Goal: Information Seeking & Learning: Learn about a topic

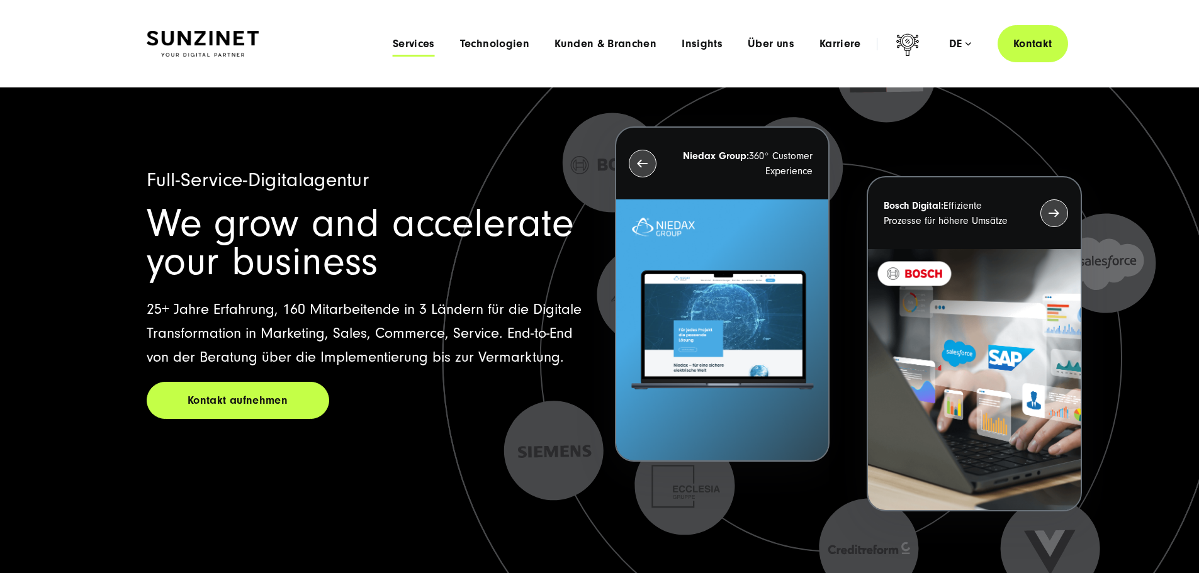
click at [393, 47] on span "Services" at bounding box center [414, 44] width 42 height 13
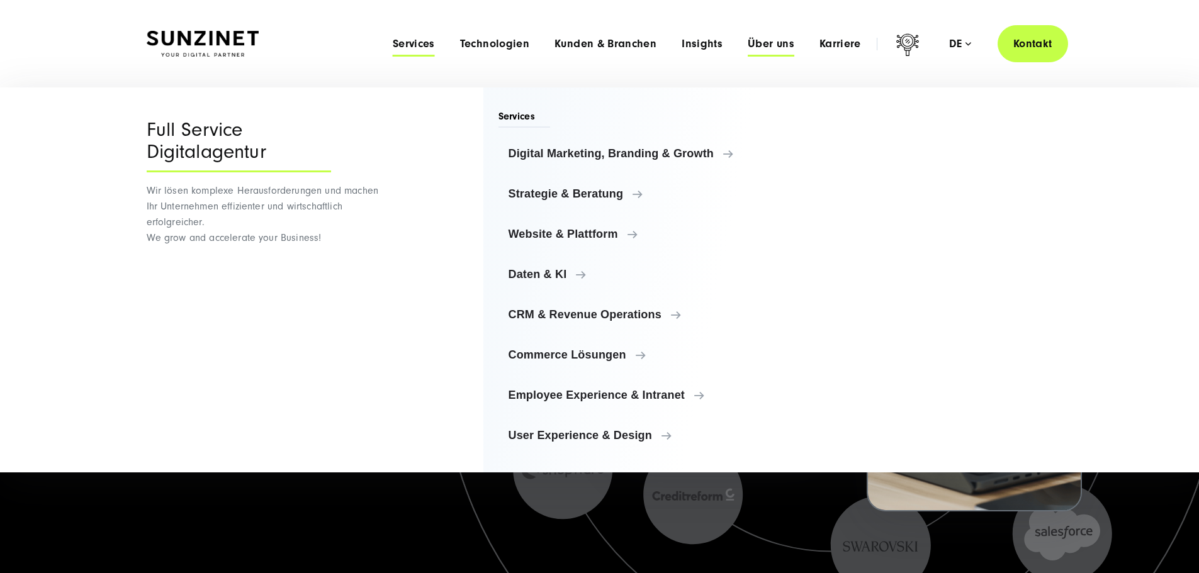
click at [748, 43] on span "Über uns" at bounding box center [771, 44] width 47 height 13
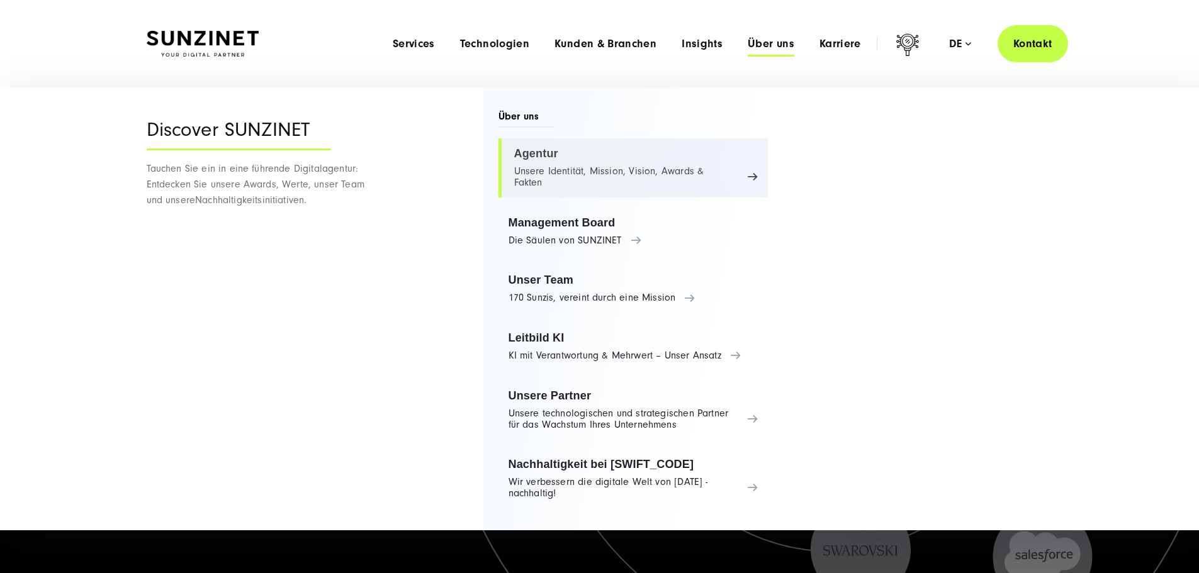
click at [537, 150] on link "Agentur Unsere Identität, Mission, Vision, Awards & Fakten" at bounding box center [633, 167] width 270 height 59
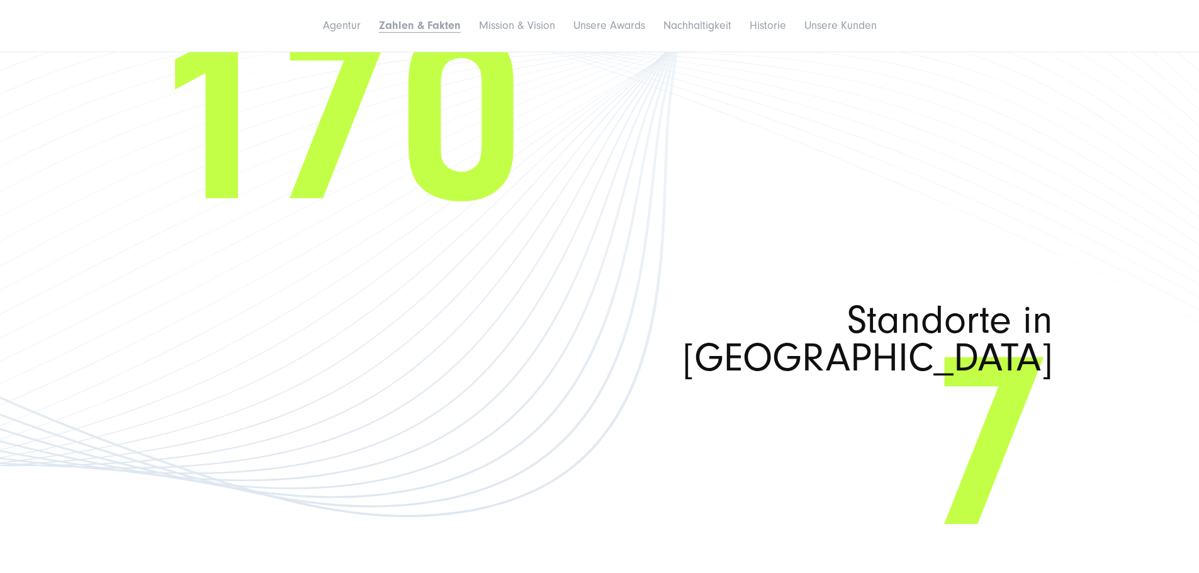
scroll to position [2454, 0]
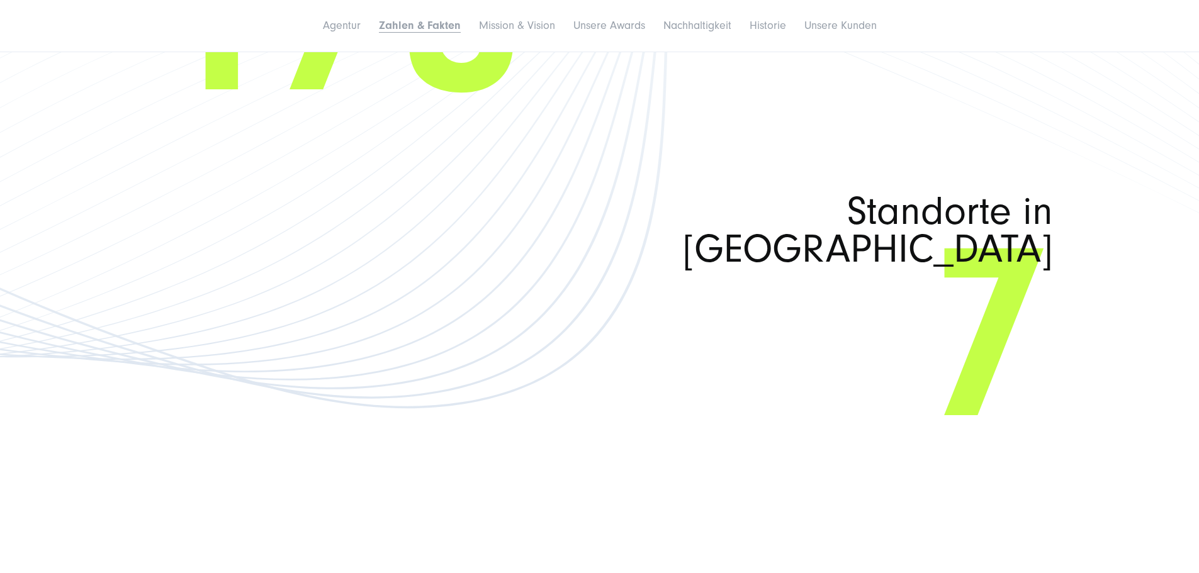
click at [825, 93] on span "170" at bounding box center [600, 9] width 906 height 168
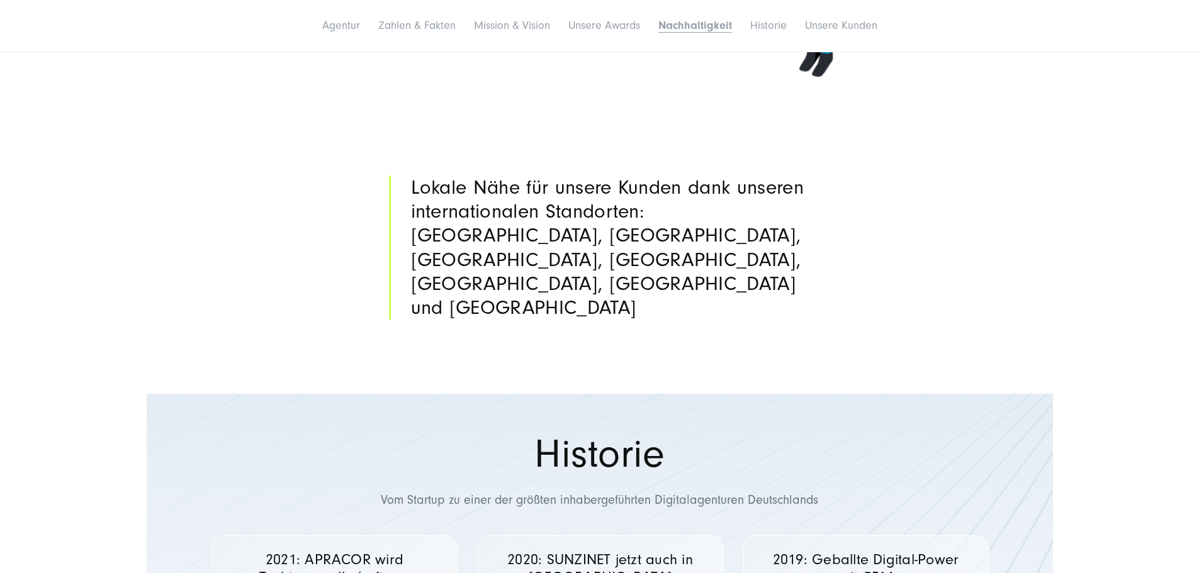
scroll to position [5412, 0]
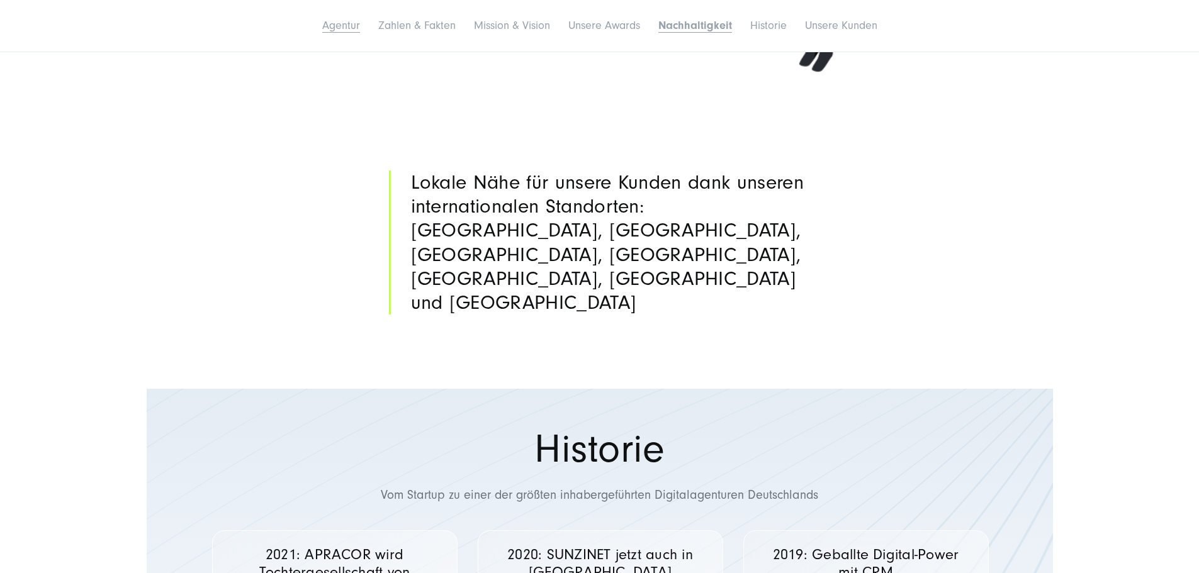
click at [322, 32] on link "Agentur" at bounding box center [341, 25] width 38 height 13
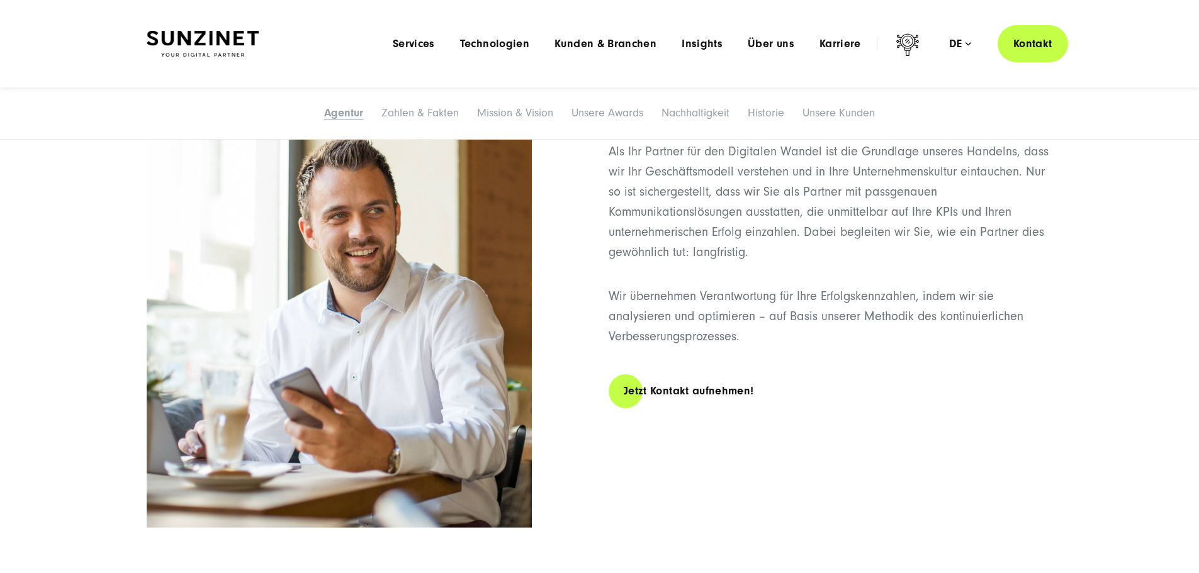
scroll to position [302, 0]
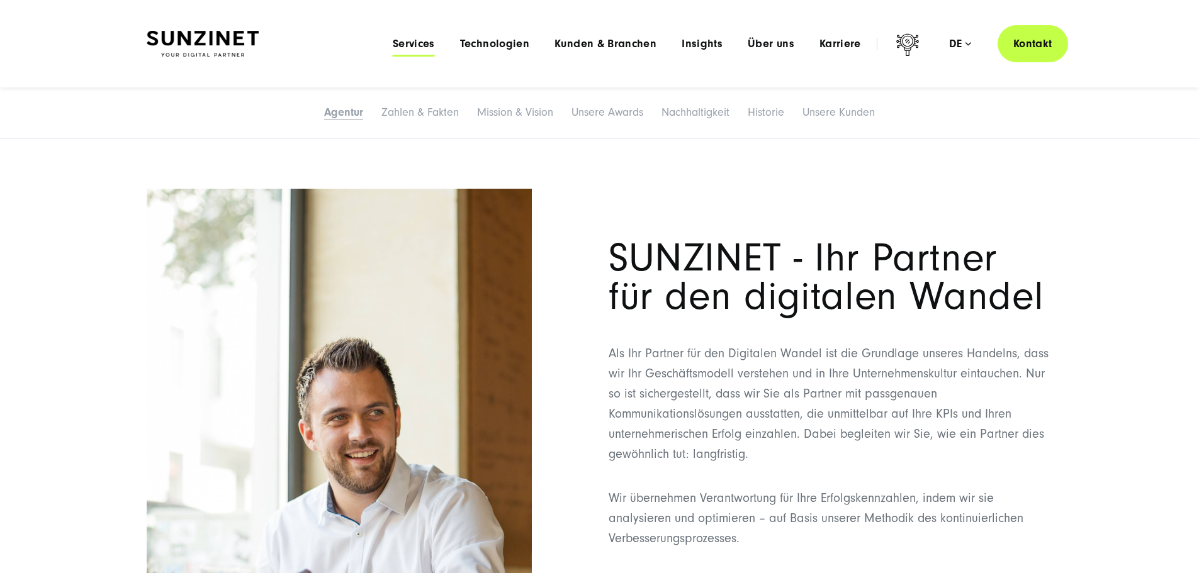
click at [393, 41] on span "Services" at bounding box center [414, 44] width 42 height 13
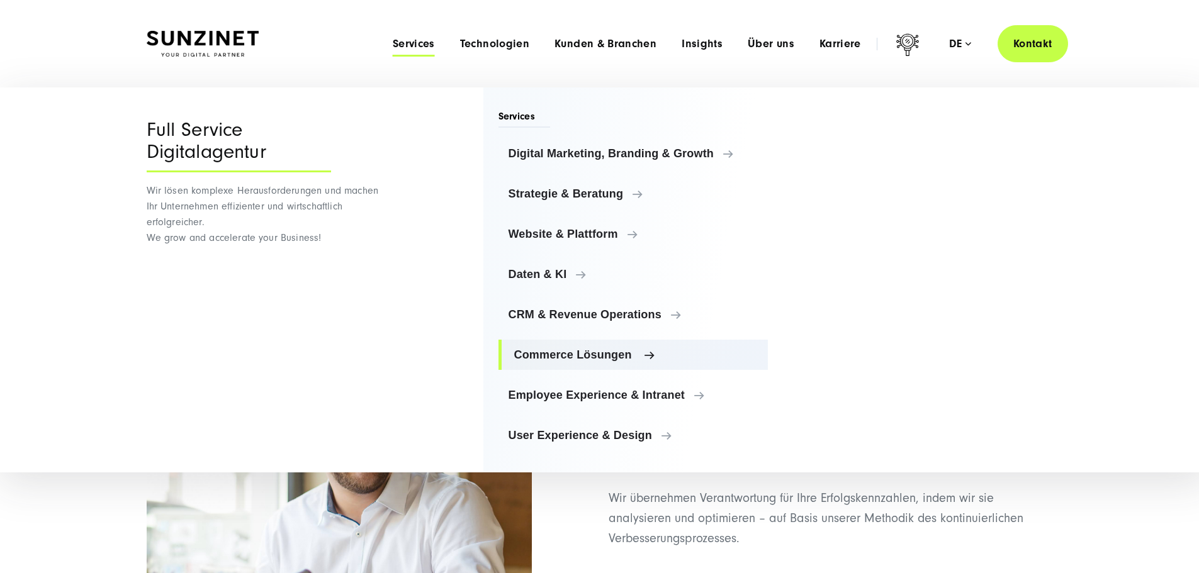
click at [624, 354] on span "Commerce Lösungen" at bounding box center [636, 355] width 244 height 13
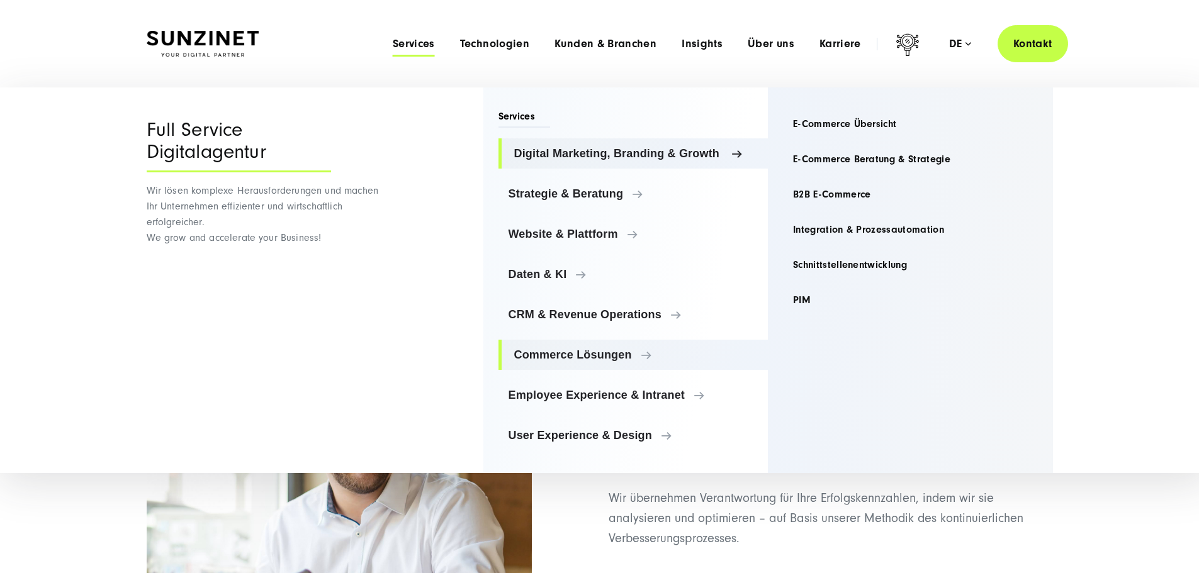
click at [562, 150] on span "Digital Marketing, Branding & Growth" at bounding box center [636, 153] width 244 height 13
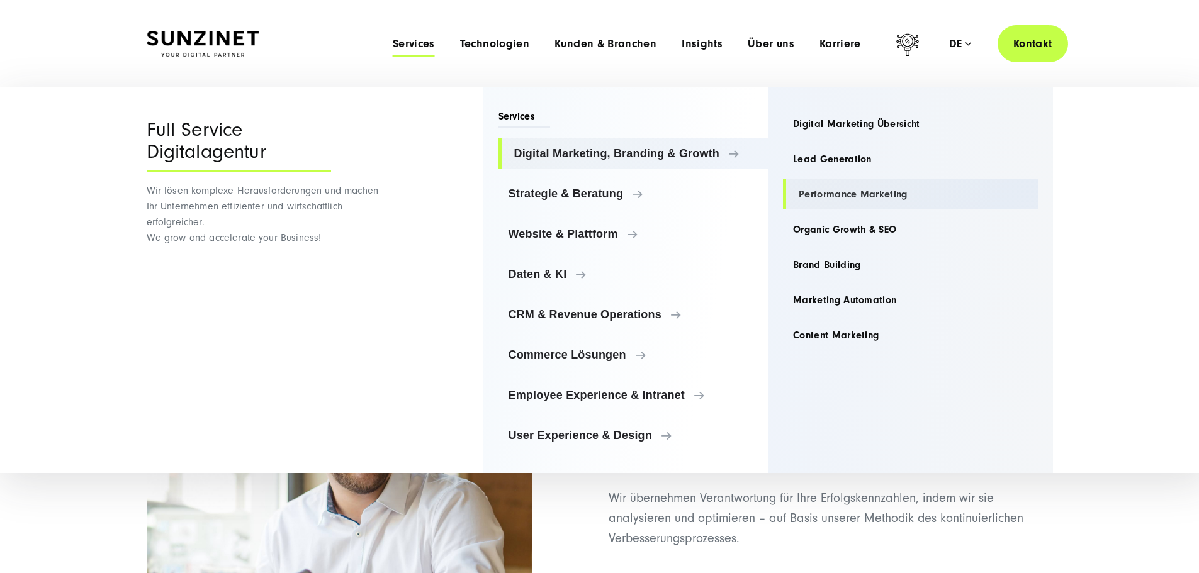
click at [904, 186] on link "Performance Marketing" at bounding box center [910, 194] width 255 height 30
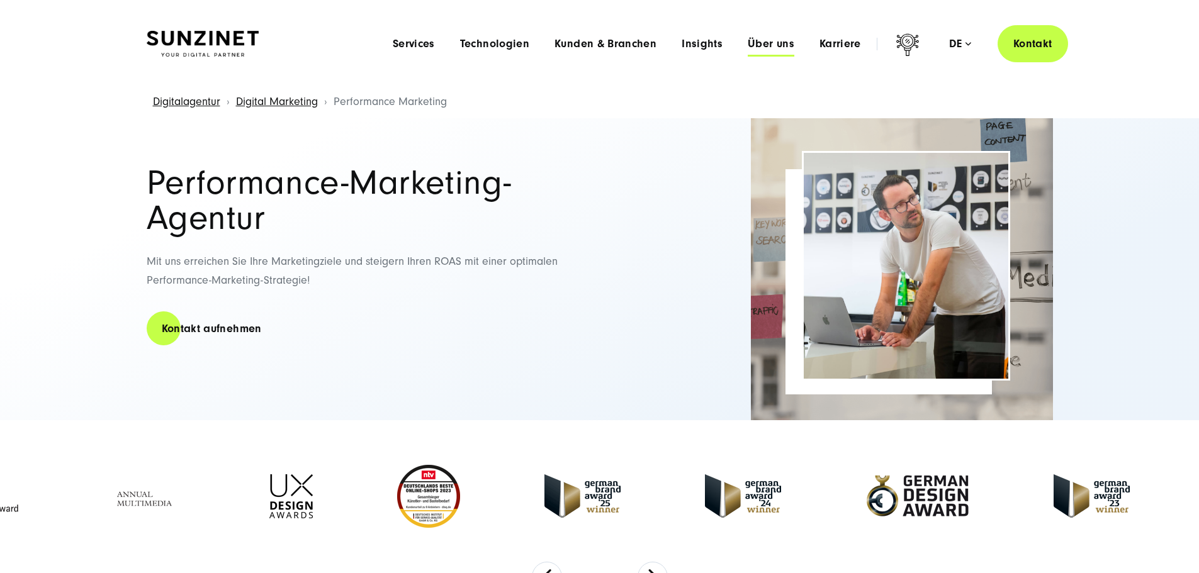
click at [748, 42] on span "Über uns" at bounding box center [771, 44] width 47 height 13
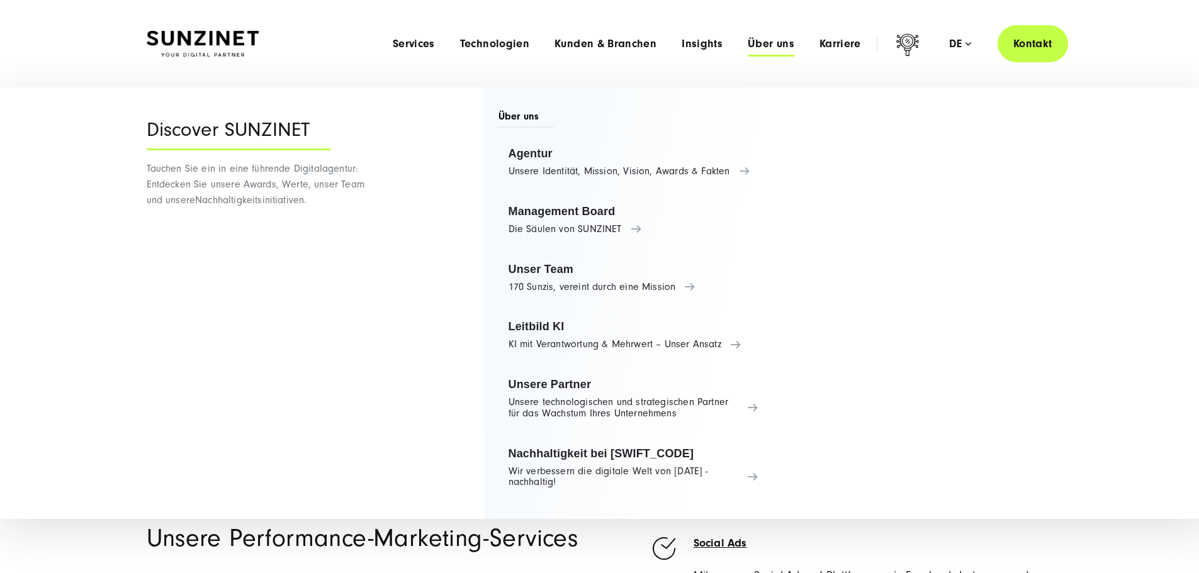
scroll to position [63, 0]
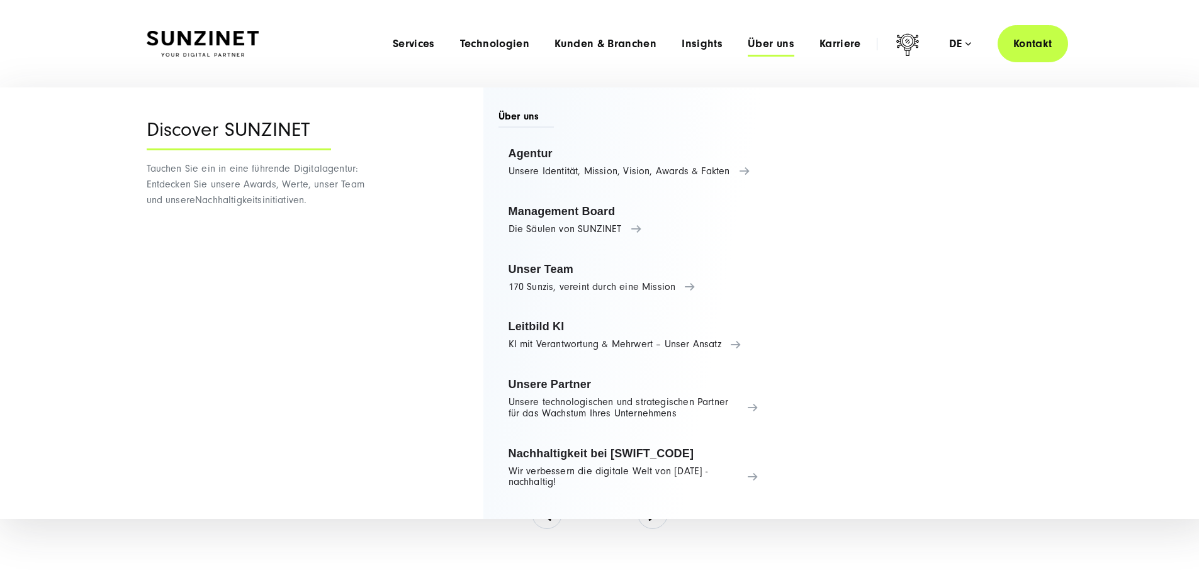
click at [748, 46] on span "Über uns" at bounding box center [771, 44] width 47 height 13
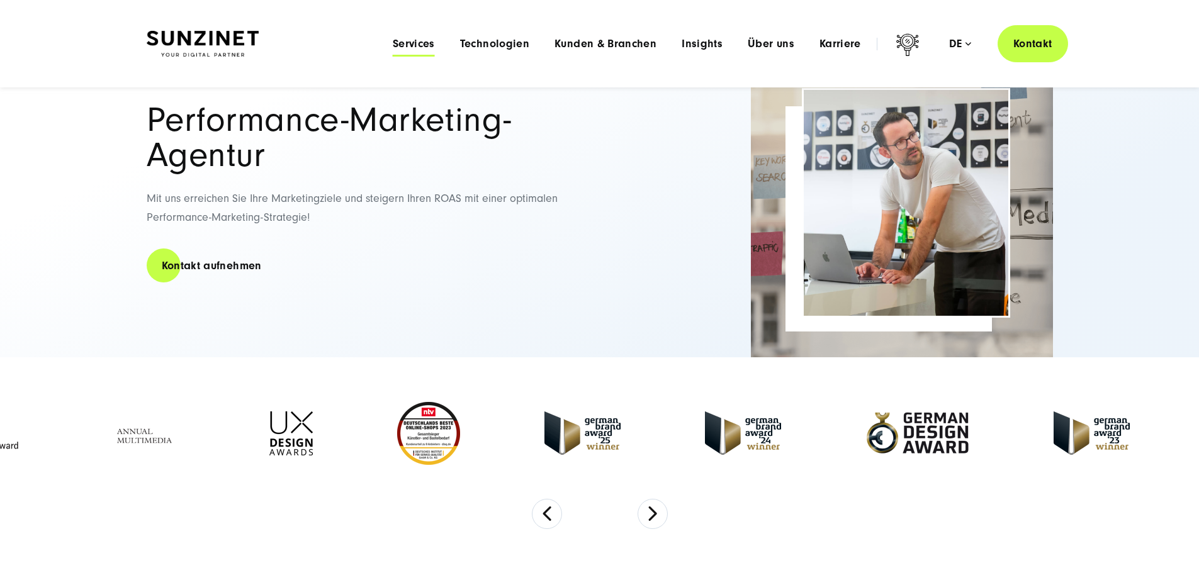
click at [393, 42] on span "Services" at bounding box center [414, 44] width 42 height 13
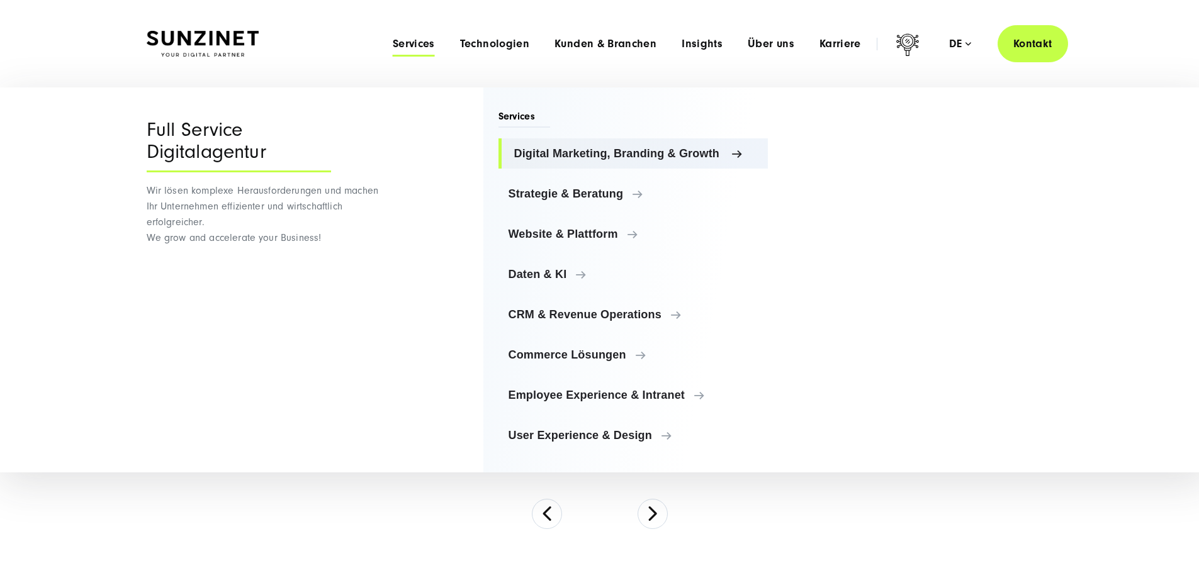
click at [678, 156] on span "Digital Marketing, Branding & Growth" at bounding box center [636, 153] width 244 height 13
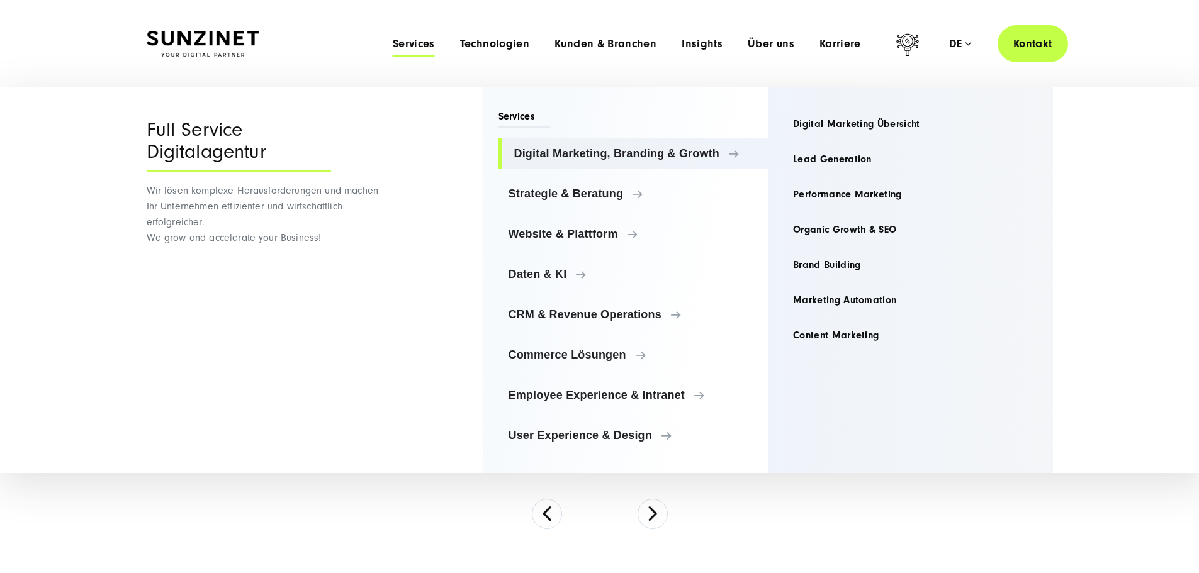
click at [236, 33] on img at bounding box center [203, 44] width 112 height 26
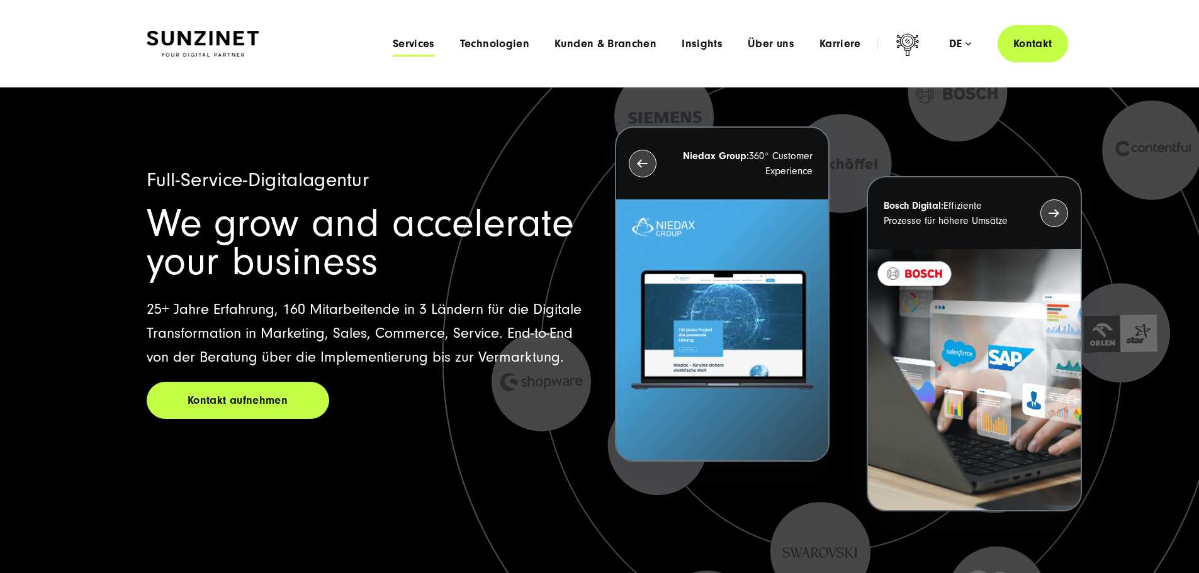
click at [393, 42] on span "Services" at bounding box center [414, 44] width 42 height 13
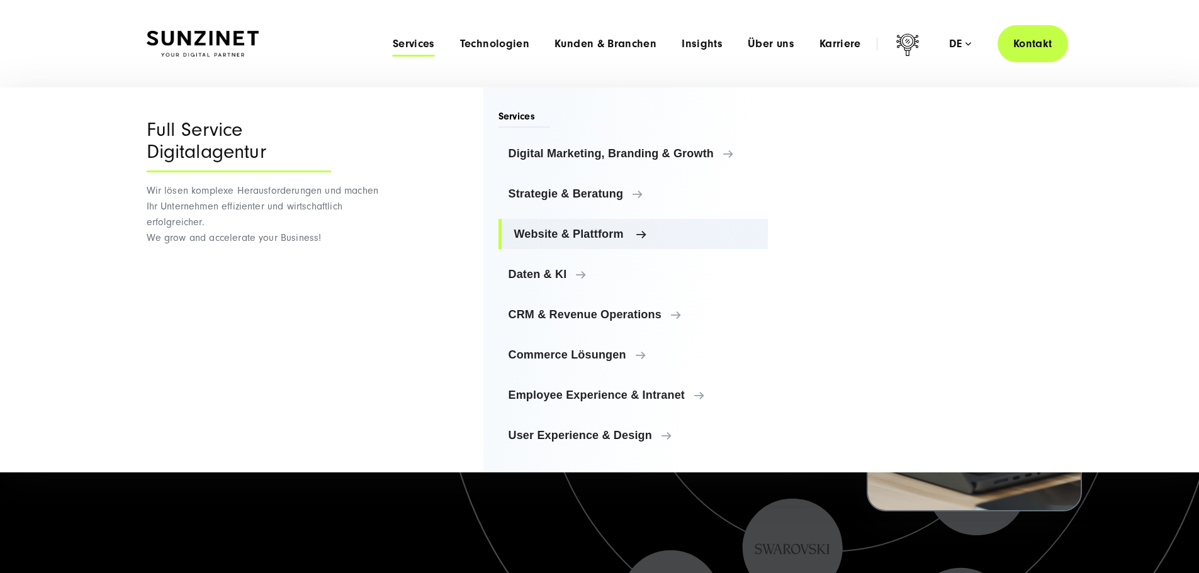
click at [585, 228] on span "Website & Plattform" at bounding box center [636, 234] width 244 height 13
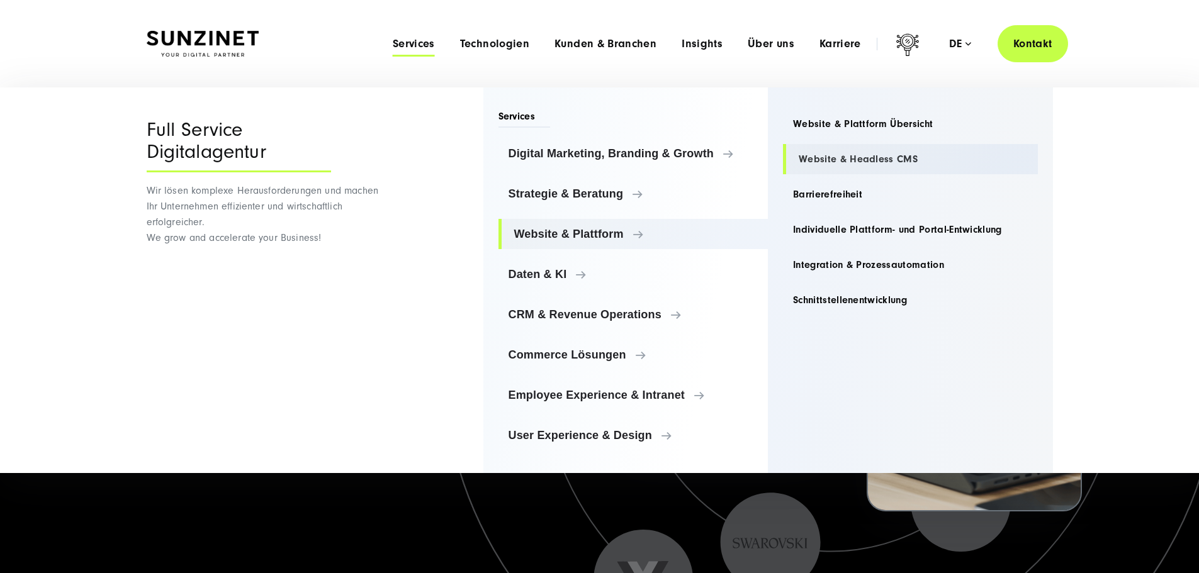
click at [933, 153] on link "Website & Headless CMS" at bounding box center [910, 159] width 255 height 30
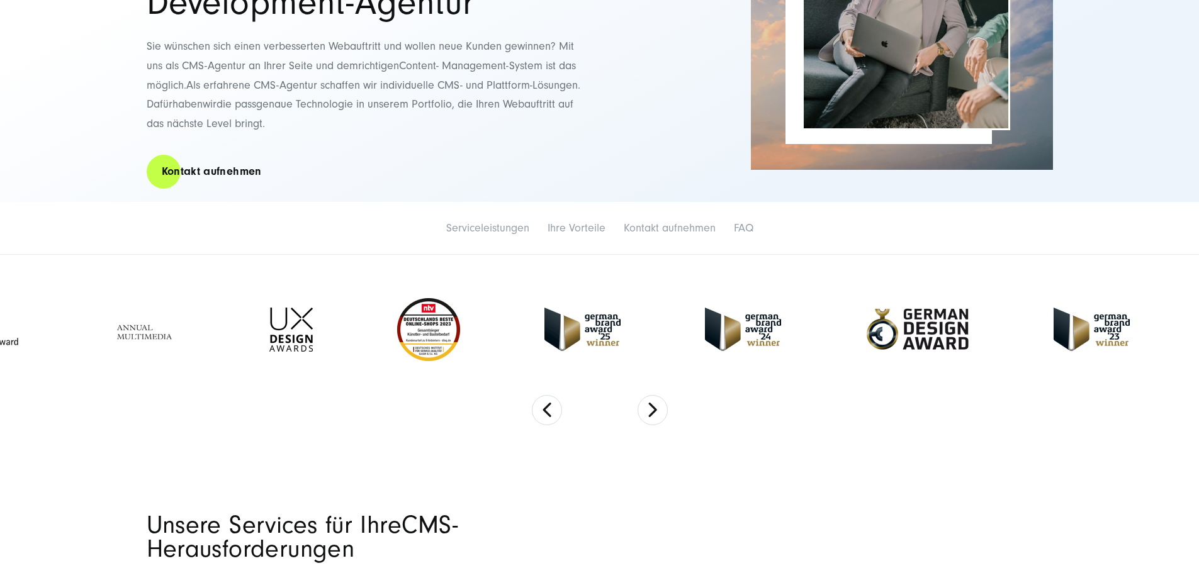
scroll to position [252, 0]
click at [628, 182] on div "25+ Jahre Erfahrung, 160 Mitarbeitende, 3 Länder CMS- und Headless-Development-…" at bounding box center [600, 34] width 906 height 335
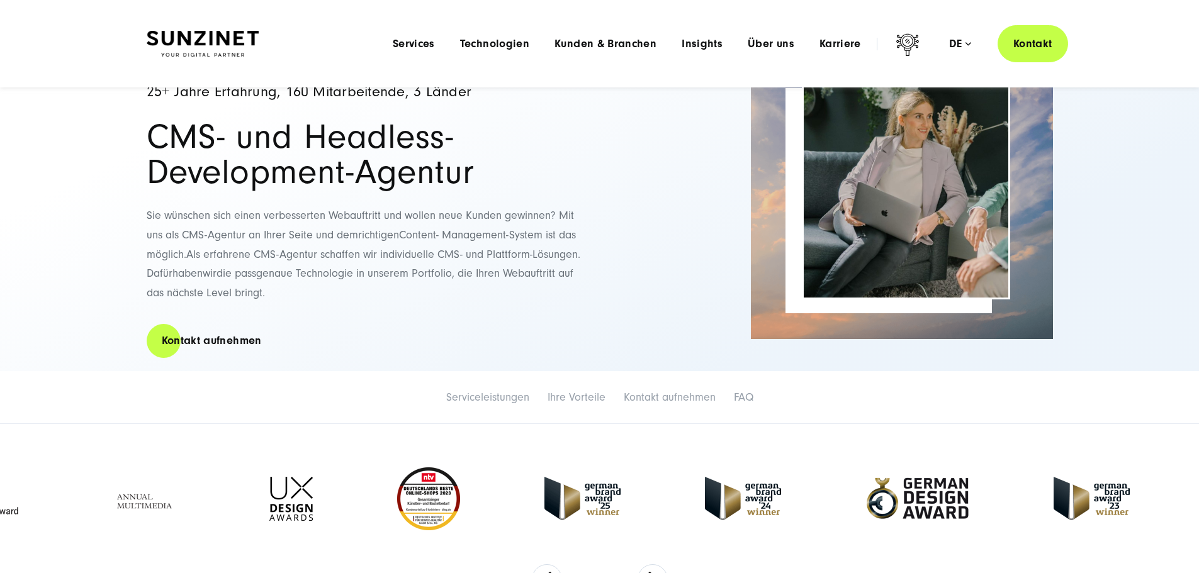
scroll to position [0, 0]
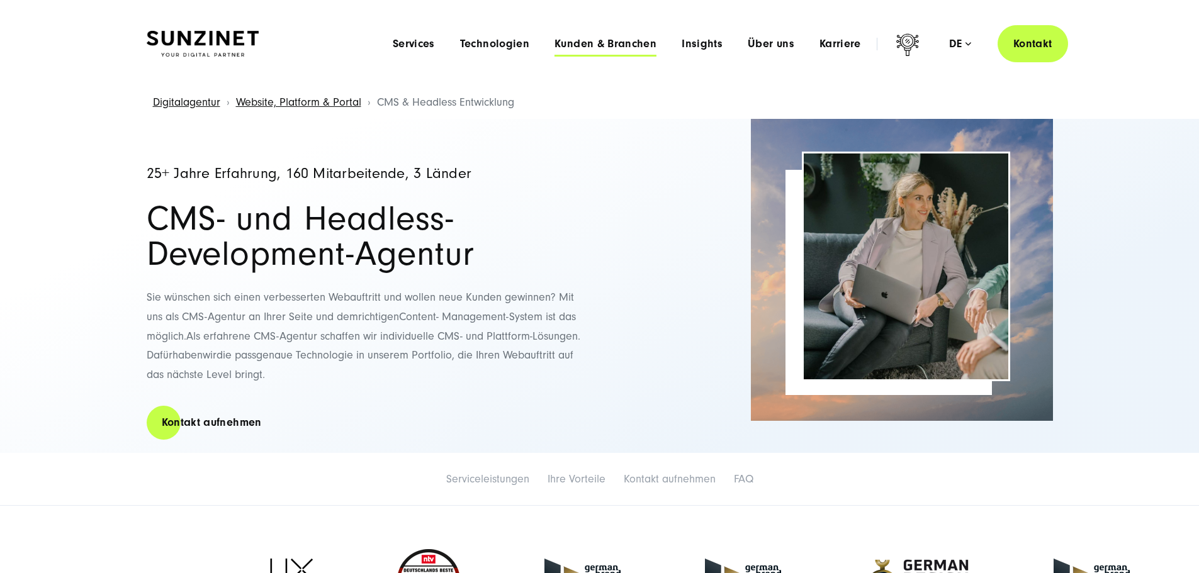
click at [592, 43] on span "Kunden & Branchen" at bounding box center [605, 44] width 102 height 13
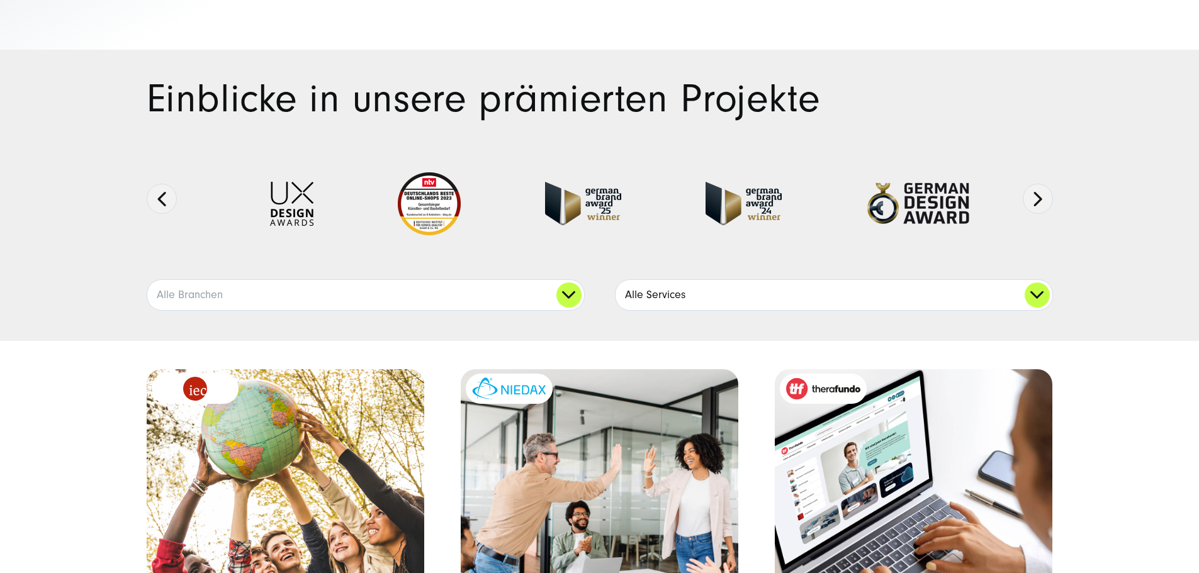
scroll to position [126, 0]
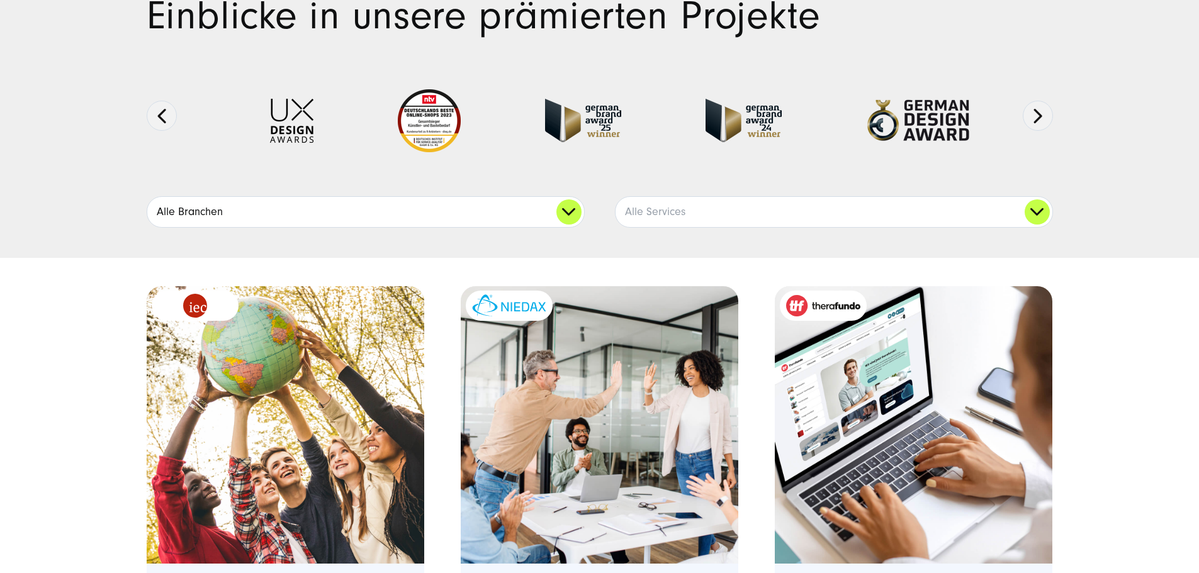
click at [570, 227] on link "Alle Branchen" at bounding box center [365, 212] width 437 height 30
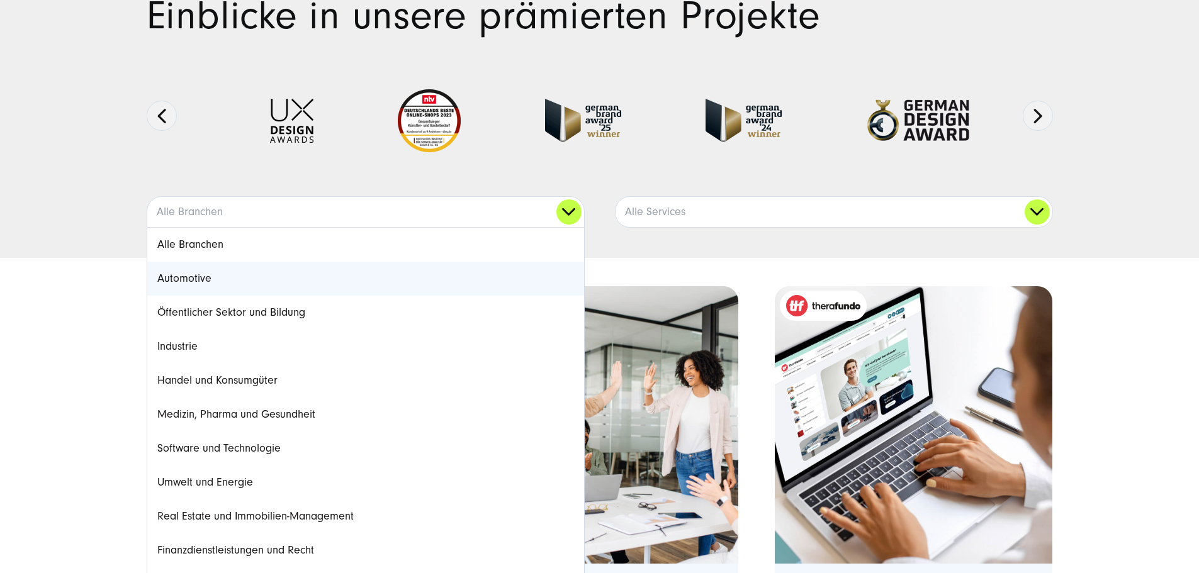
click at [437, 296] on link "Automotive" at bounding box center [365, 279] width 437 height 34
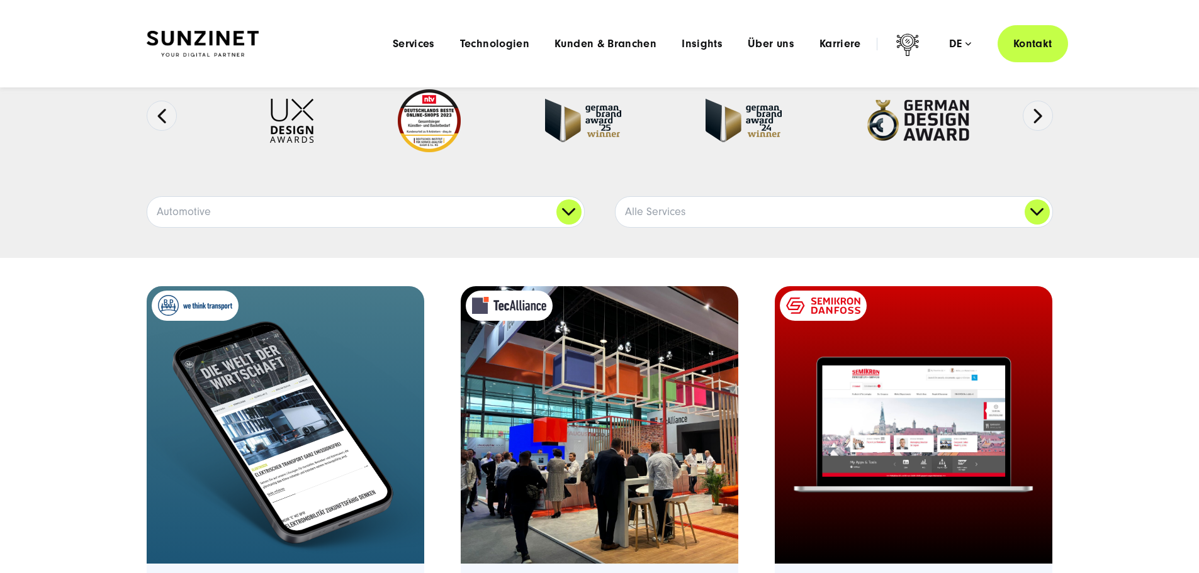
scroll to position [0, 0]
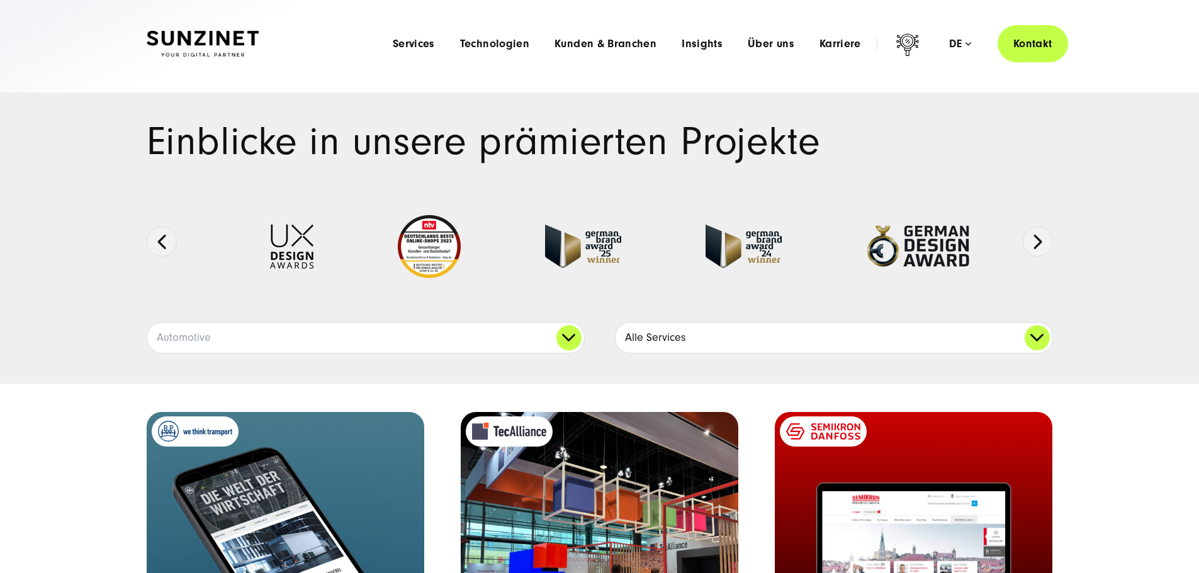
click at [756, 353] on link "Alle Services" at bounding box center [833, 338] width 437 height 30
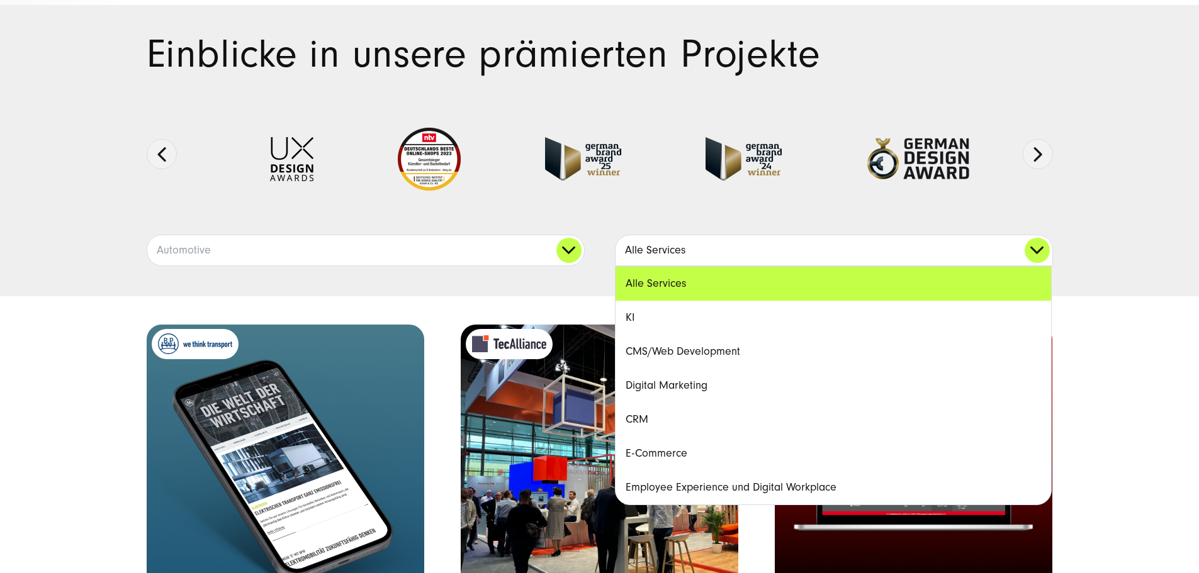
scroll to position [126, 0]
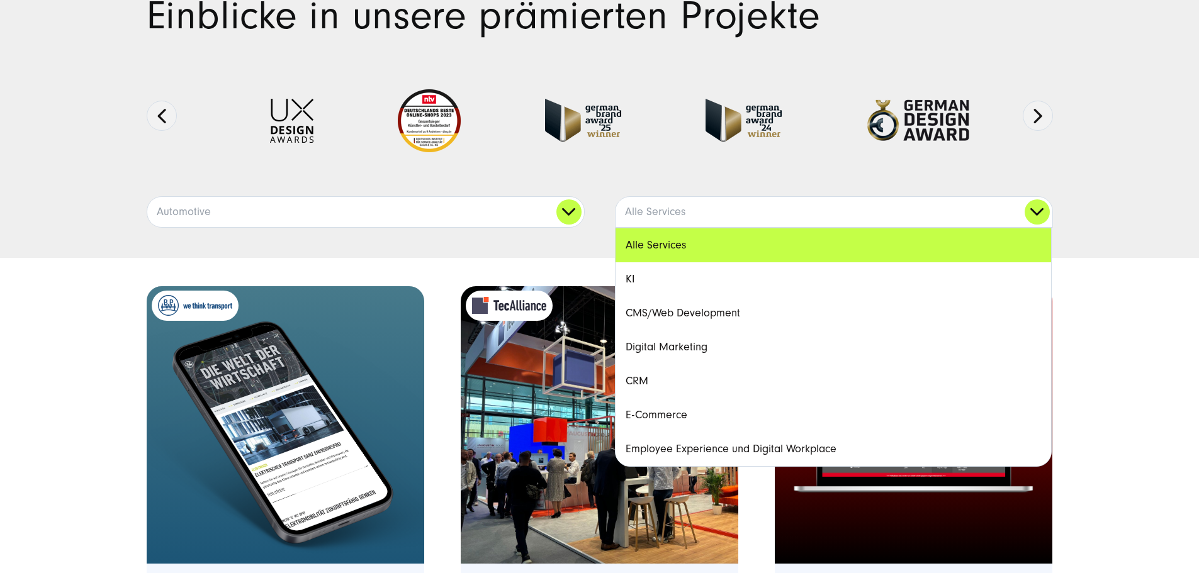
click at [691, 432] on link "E-Commerce" at bounding box center [832, 415] width 435 height 34
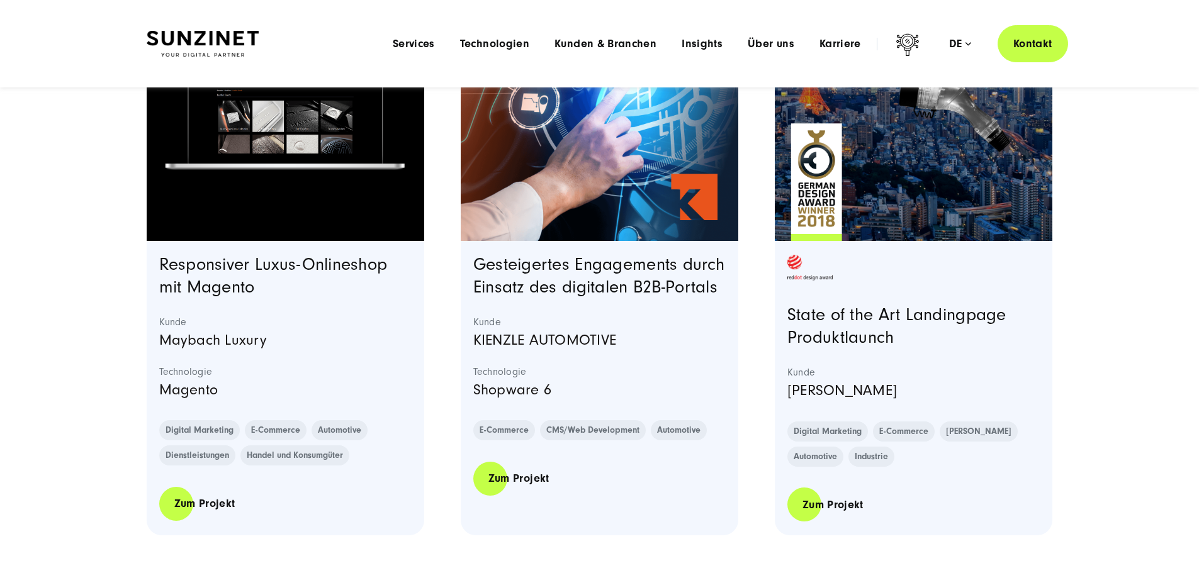
scroll to position [315, 0]
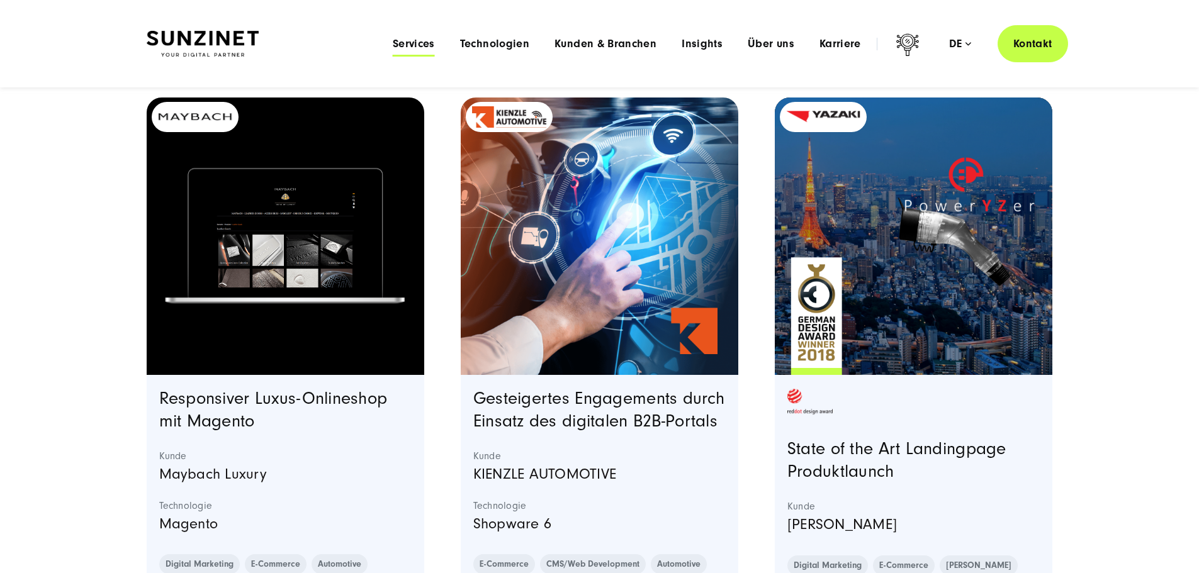
click at [393, 44] on span "Services" at bounding box center [414, 44] width 42 height 13
drag, startPoint x: 82, startPoint y: 519, endPoint x: 113, endPoint y: 510, distance: 31.3
click at [82, 519] on div "Einblicke in unsere prämierten Projekte Ausgezeichnete Arbeiten: Next" at bounding box center [599, 262] width 1199 height 969
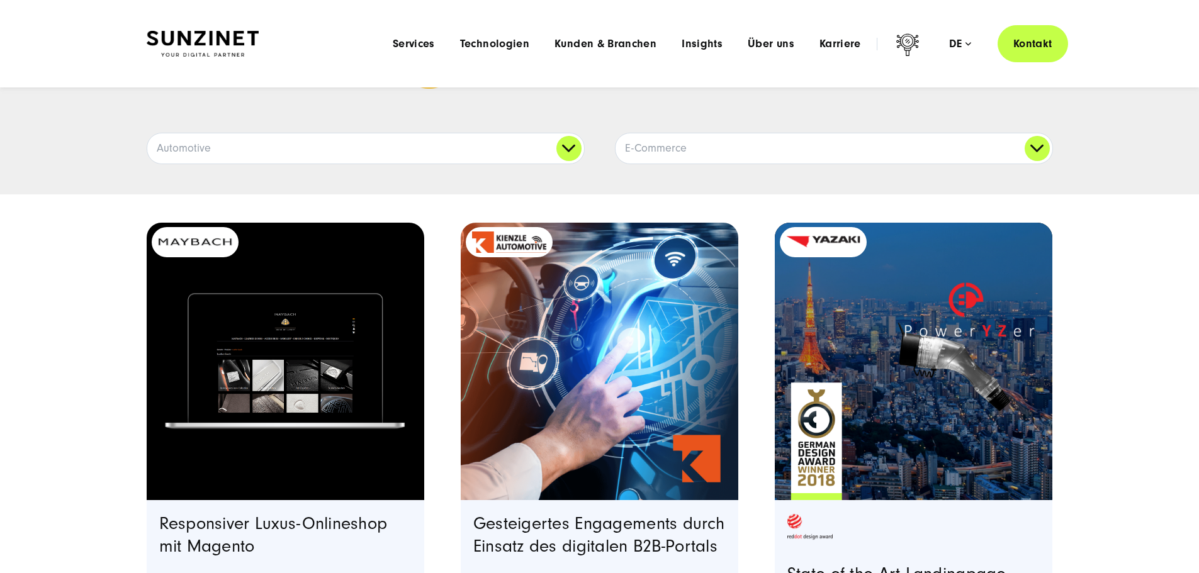
scroll to position [63, 0]
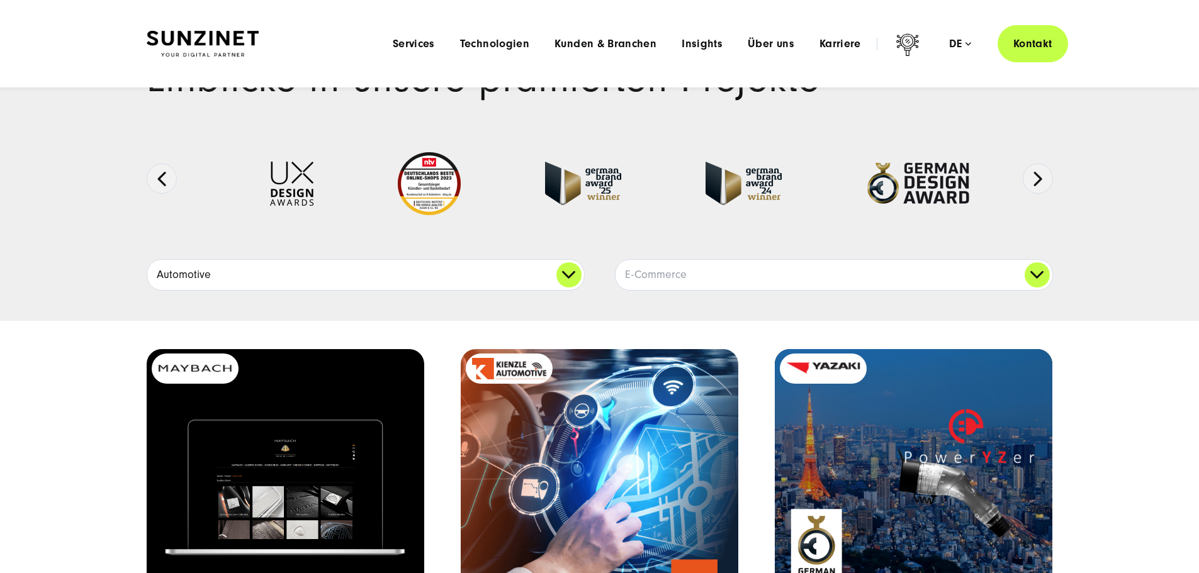
click at [562, 290] on link "Automotive" at bounding box center [365, 275] width 437 height 30
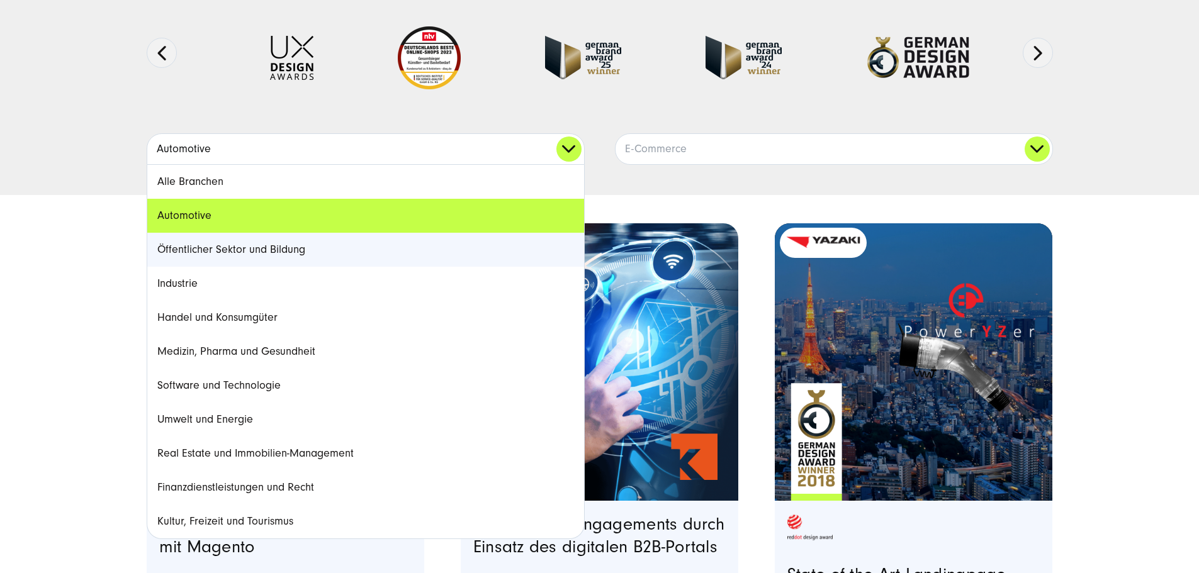
scroll to position [252, 0]
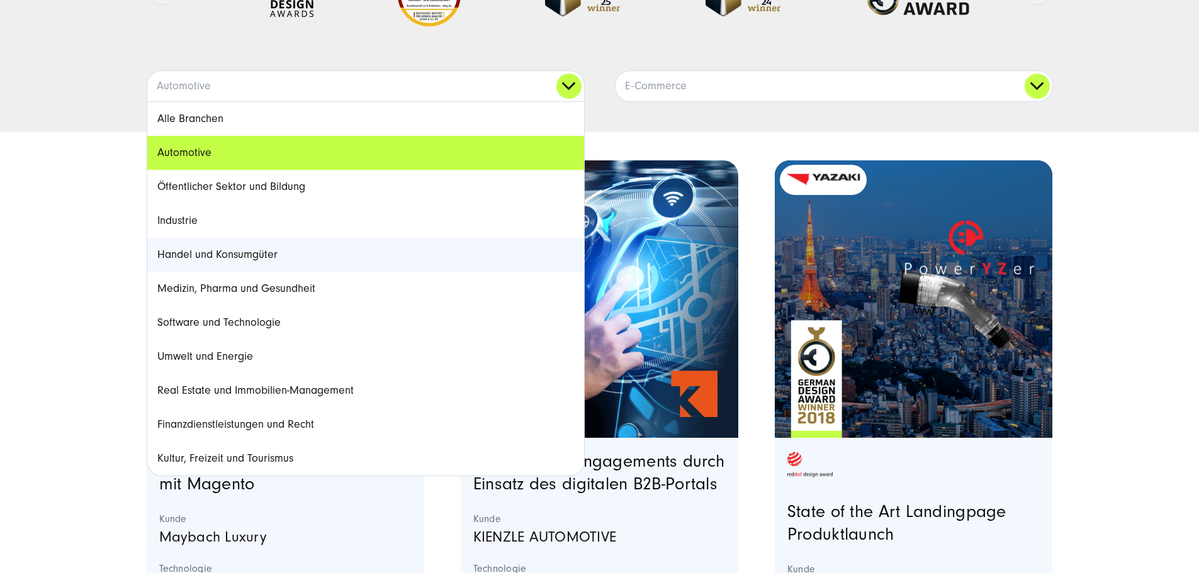
click at [342, 272] on link "Handel und Konsumgüter" at bounding box center [365, 255] width 437 height 34
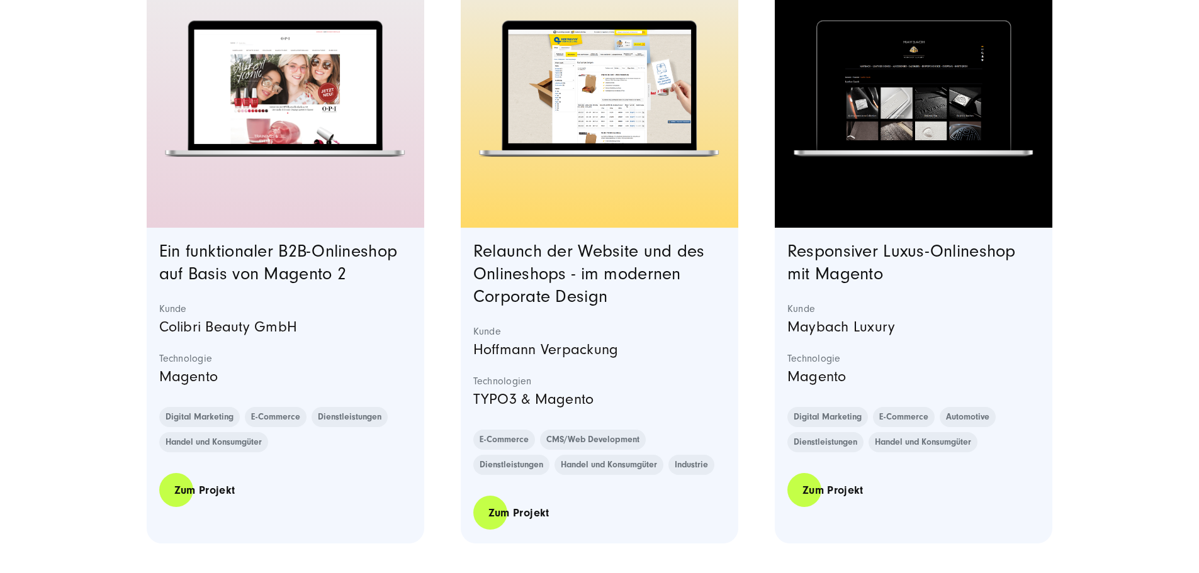
scroll to position [1762, 0]
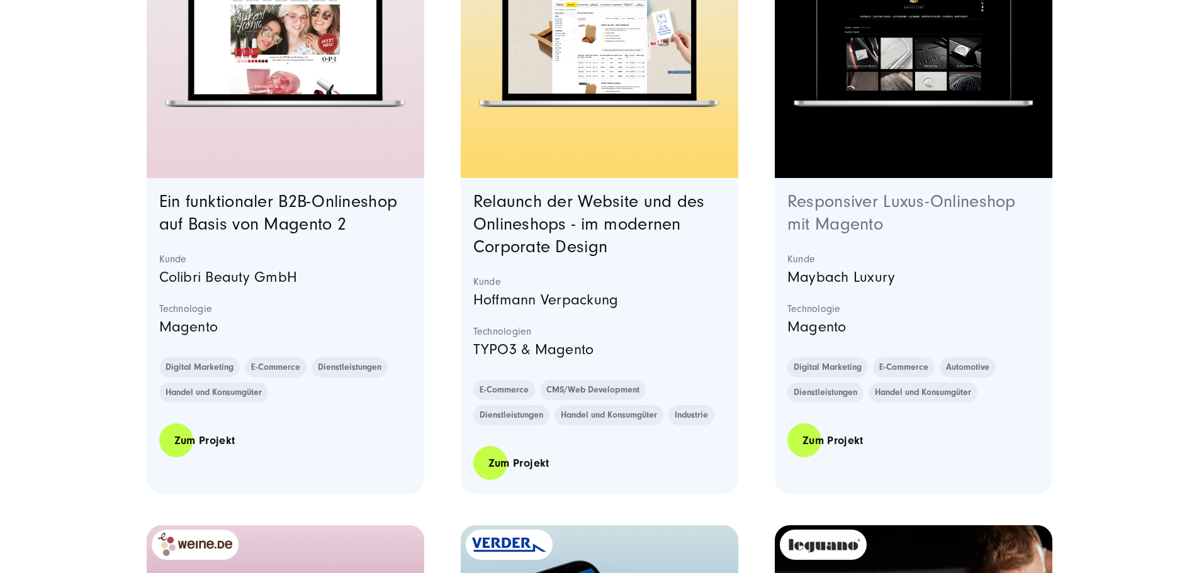
click at [912, 234] on link "Responsiver Luxus-Onlineshop mit Magento" at bounding box center [901, 213] width 228 height 42
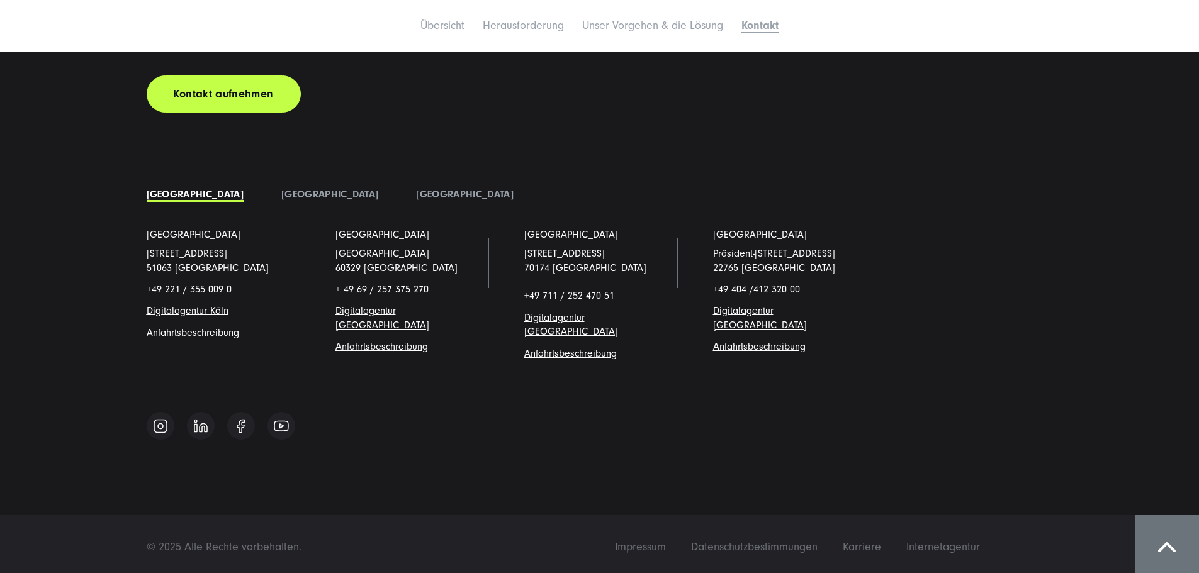
scroll to position [2895, 0]
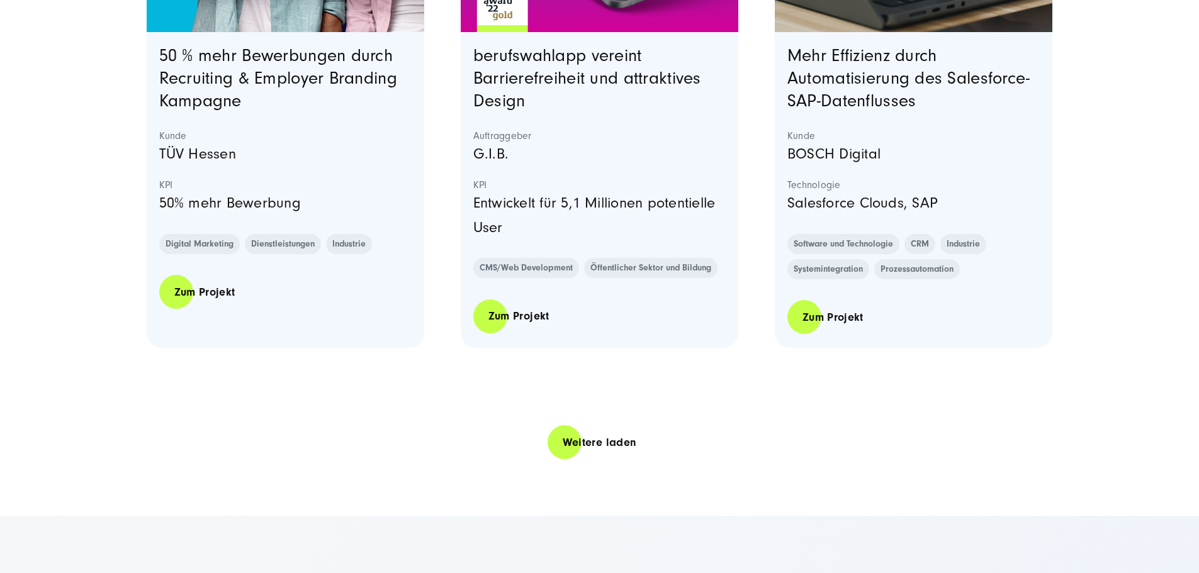
scroll to position [2580, 0]
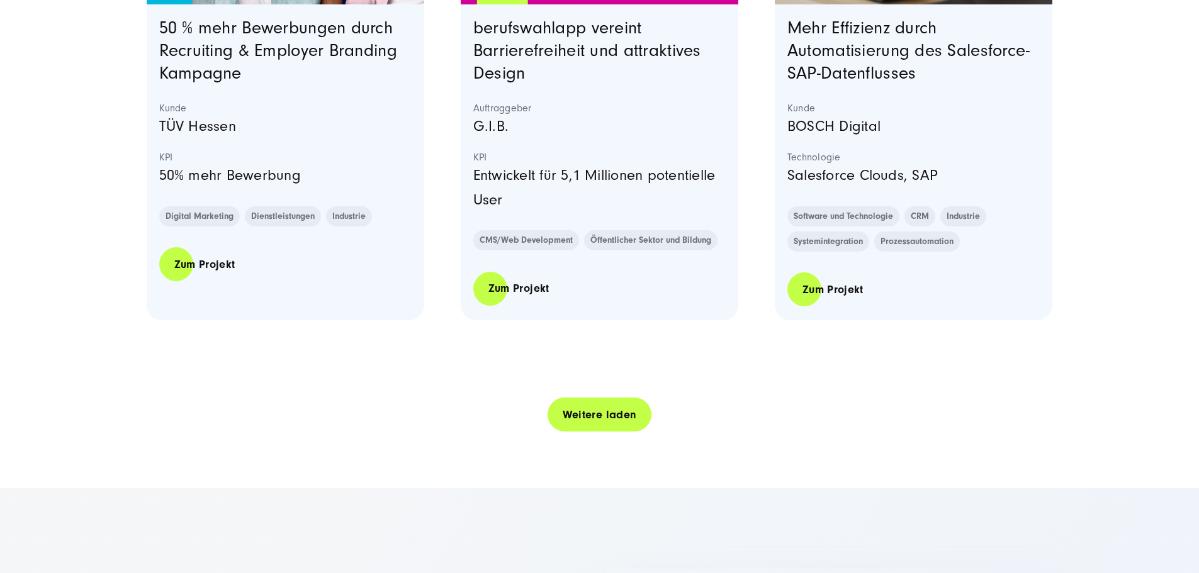
click at [600, 433] on link "Weitere laden" at bounding box center [600, 415] width 104 height 36
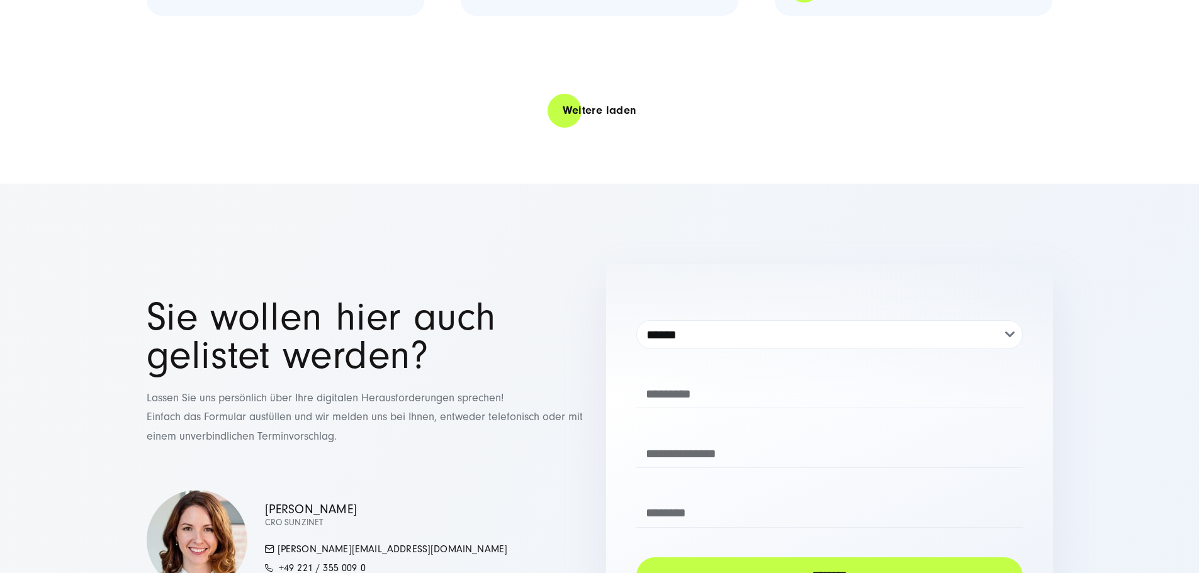
scroll to position [5412, 0]
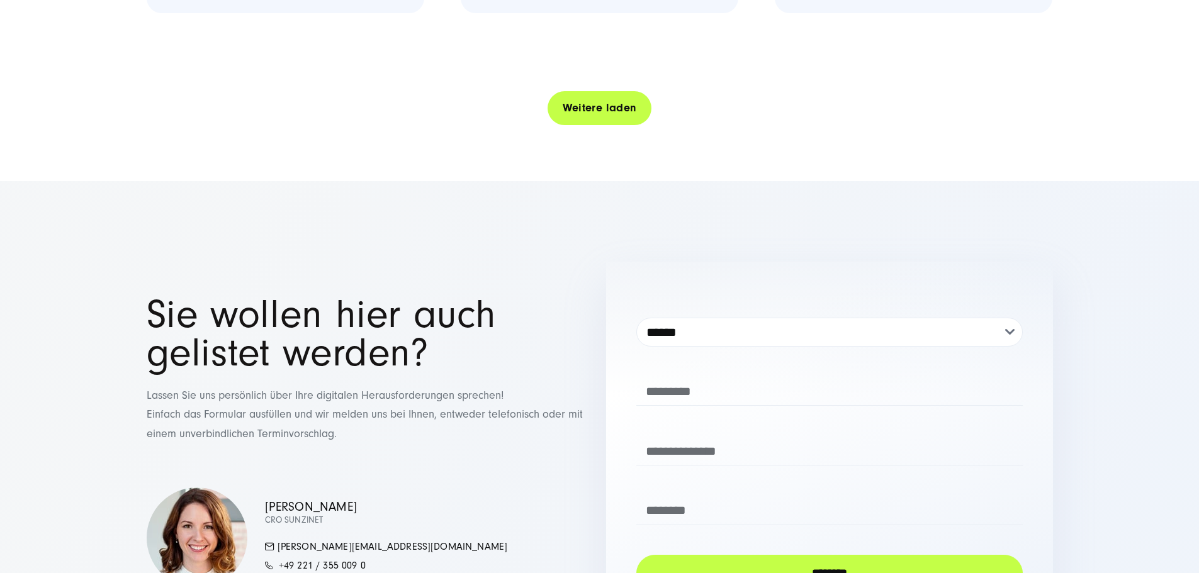
click at [622, 126] on link "Weitere laden" at bounding box center [600, 108] width 104 height 36
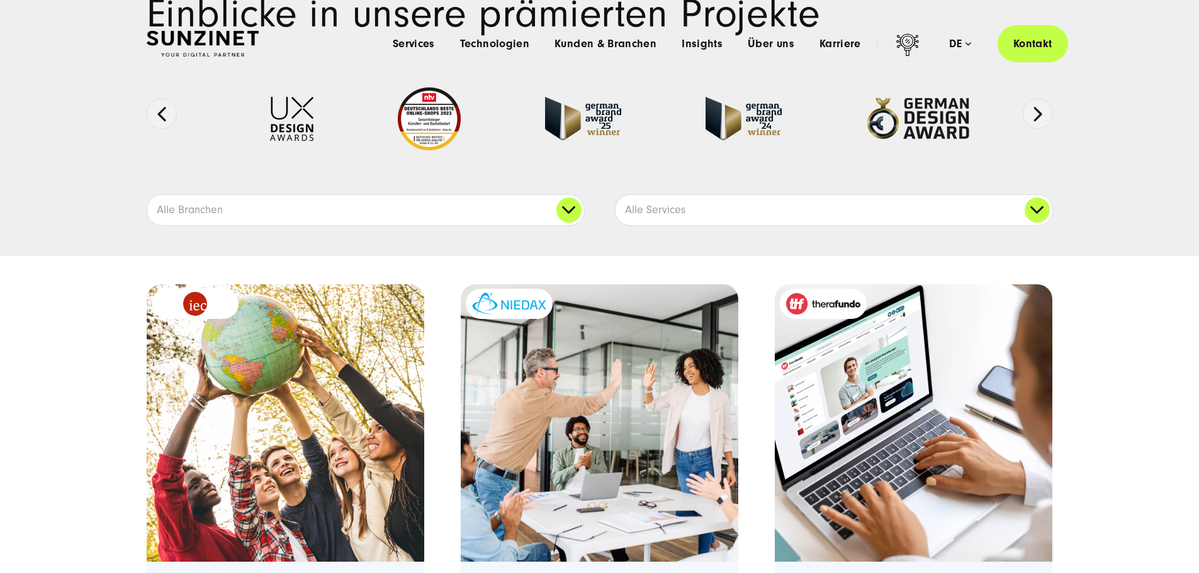
scroll to position [0, 0]
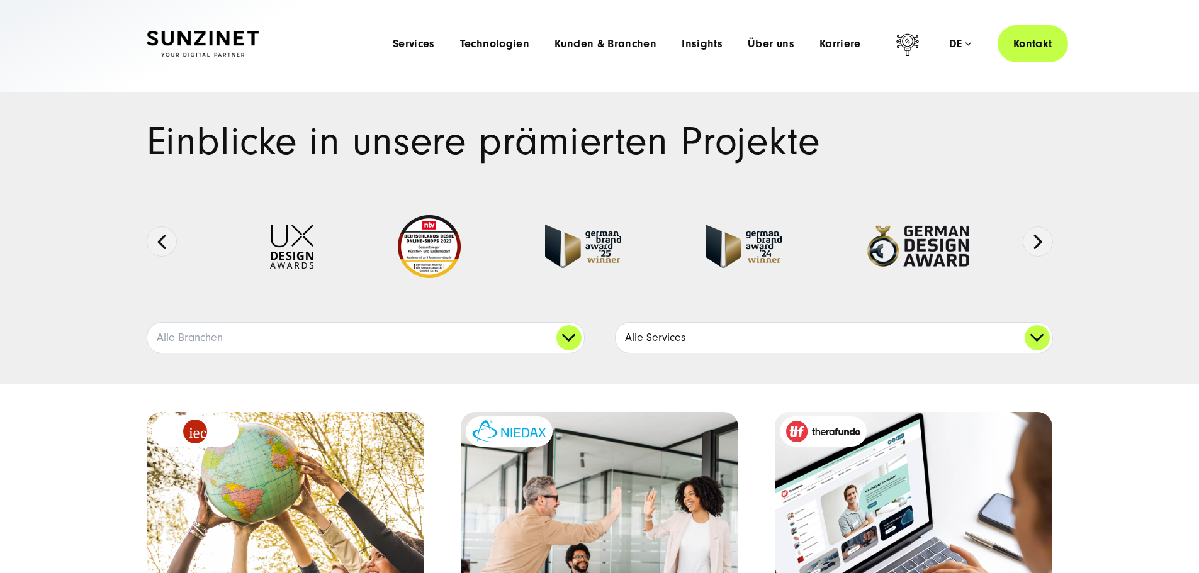
click at [882, 353] on link "Alle Services" at bounding box center [833, 338] width 437 height 30
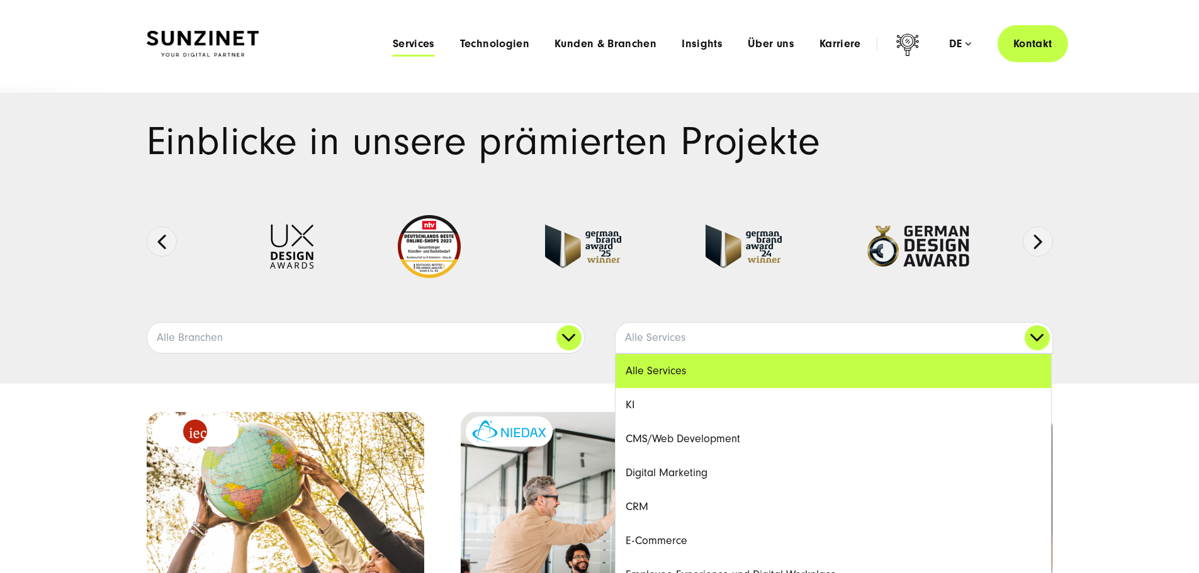
click at [393, 49] on span "Services" at bounding box center [414, 44] width 42 height 13
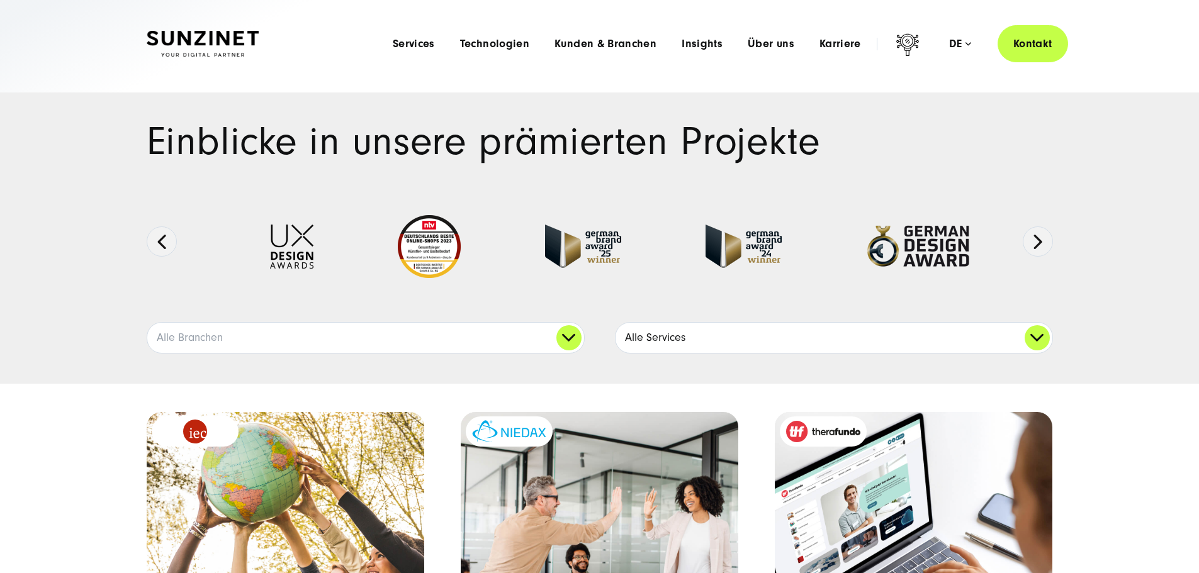
click at [1035, 353] on link "Alle Services" at bounding box center [833, 338] width 437 height 30
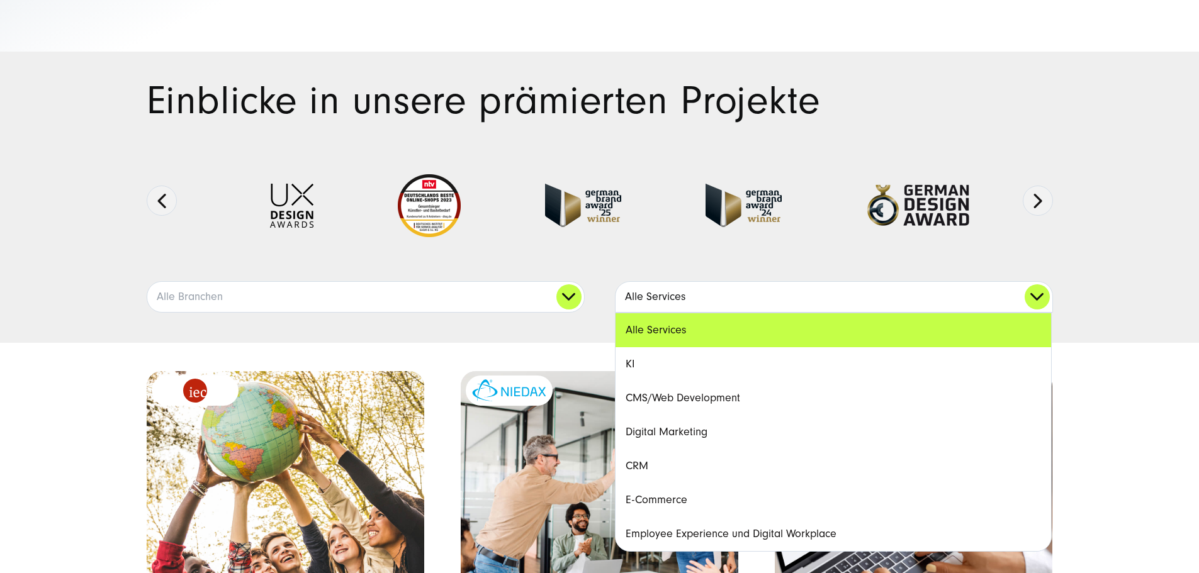
scroll to position [63, 0]
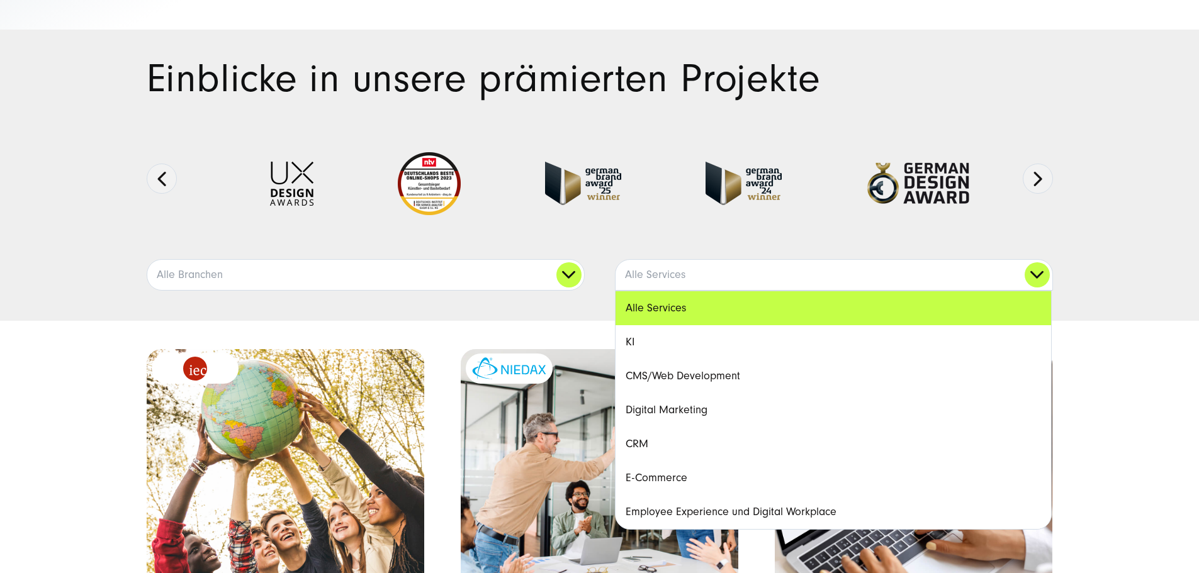
click at [698, 495] on link "E-Commerce" at bounding box center [832, 478] width 435 height 34
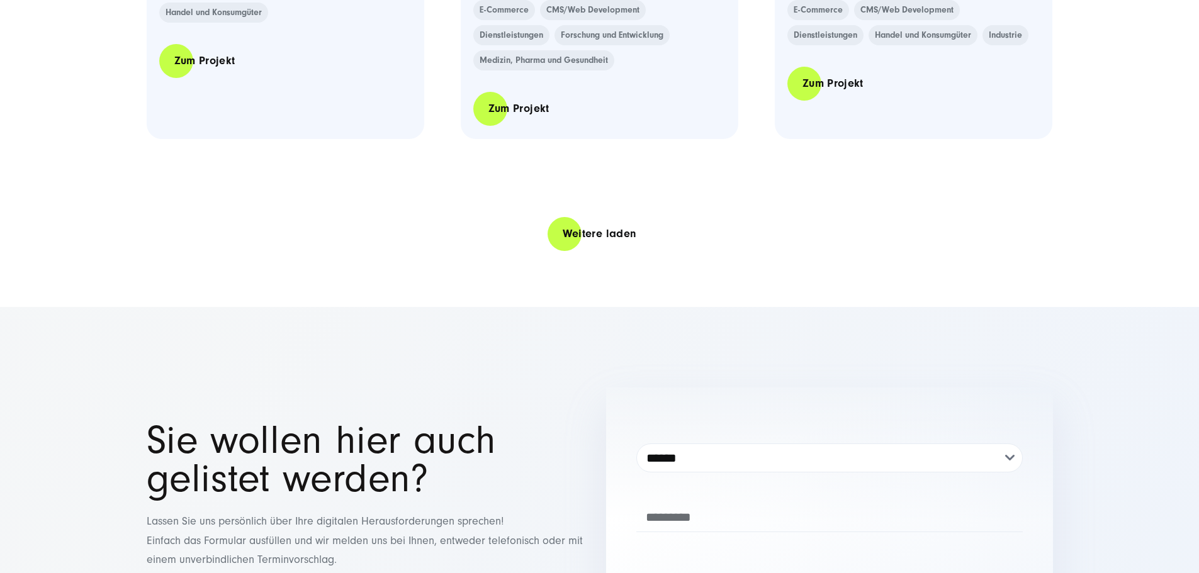
scroll to position [2769, 0]
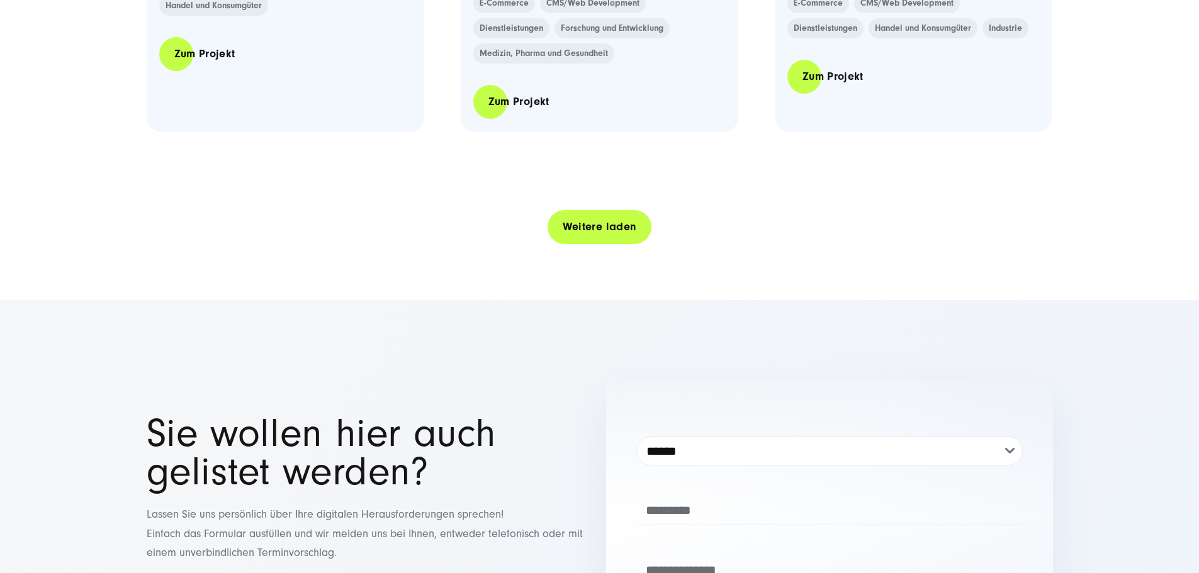
click at [615, 245] on link "Weitere laden" at bounding box center [600, 227] width 104 height 36
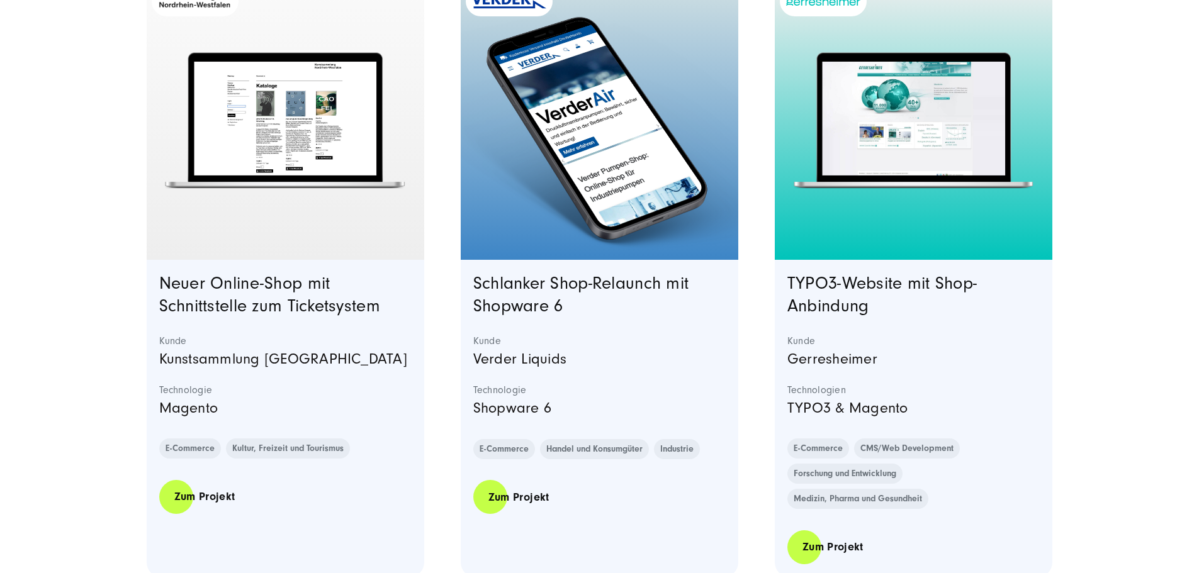
scroll to position [4216, 0]
